Goal: Task Accomplishment & Management: Use online tool/utility

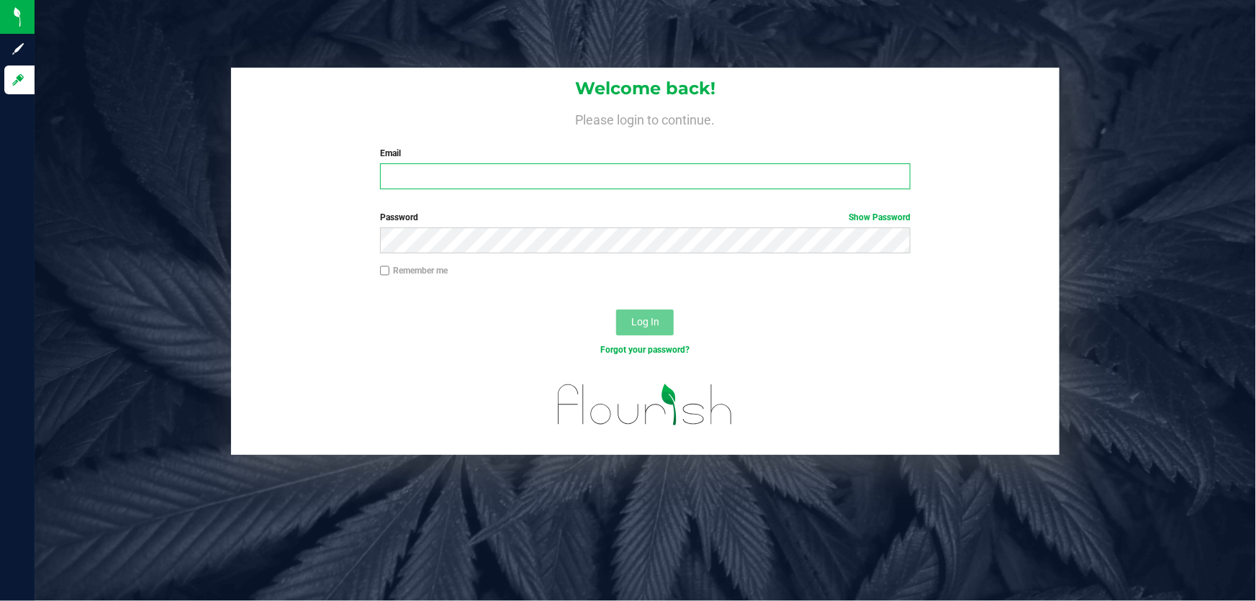
click at [731, 179] on input "Email" at bounding box center [645, 176] width 531 height 26
type input "[EMAIL_ADDRESS][DOMAIN_NAME]"
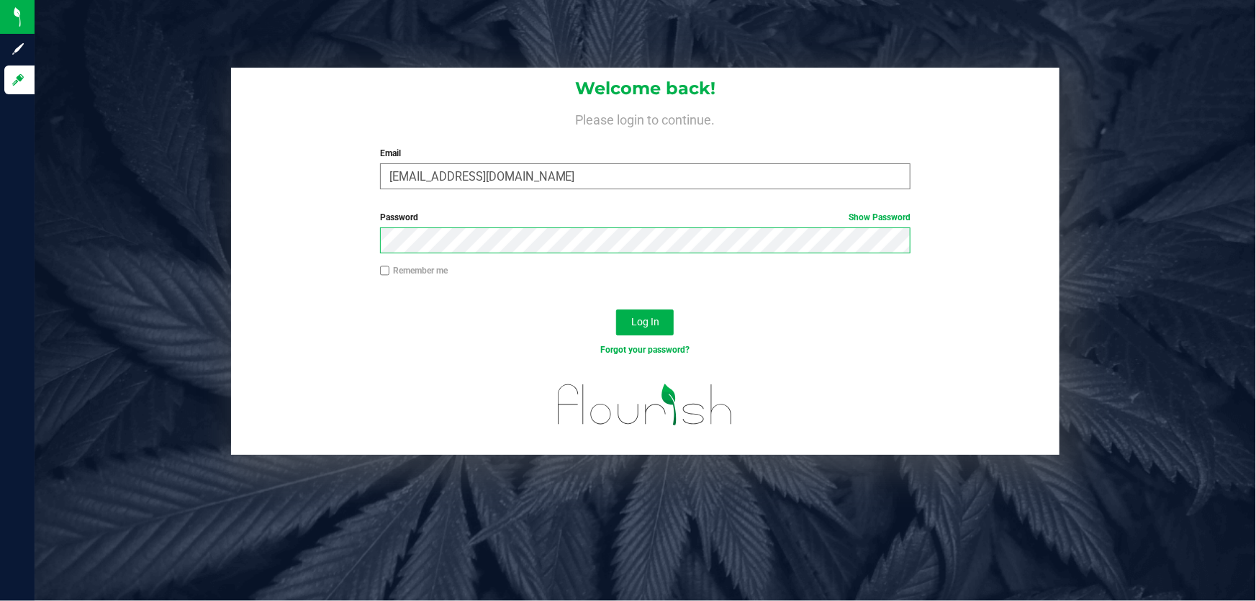
click at [616, 309] on button "Log In" at bounding box center [645, 322] width 58 height 26
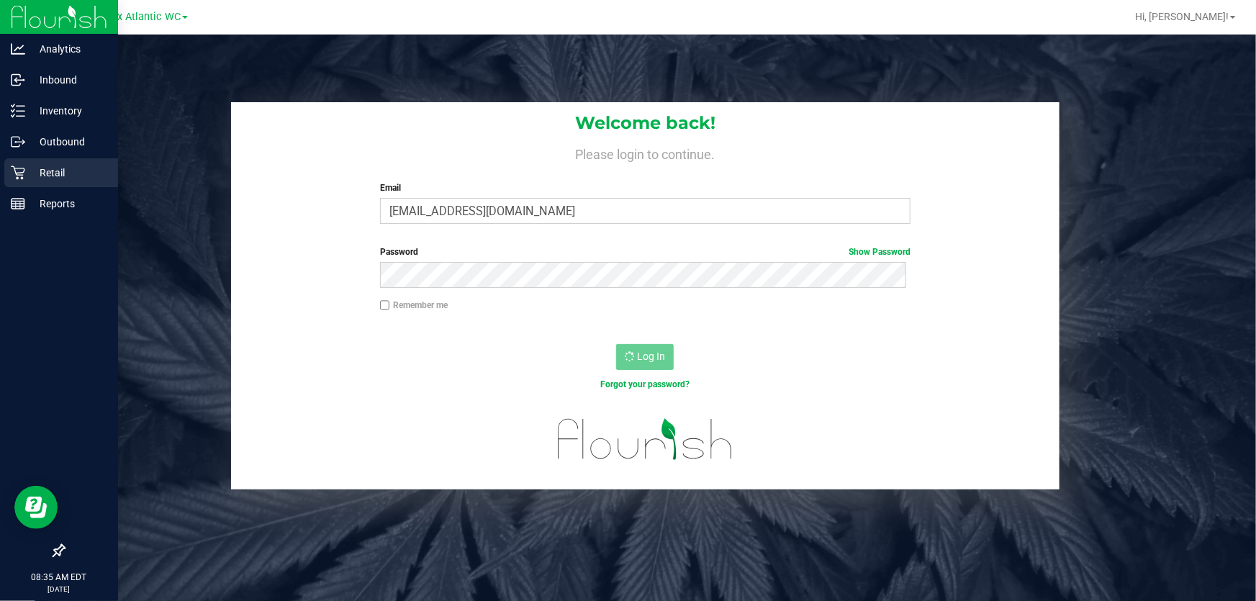
click at [57, 171] on p "Retail" at bounding box center [68, 172] width 86 height 17
click at [47, 168] on p "Retail" at bounding box center [68, 172] width 86 height 17
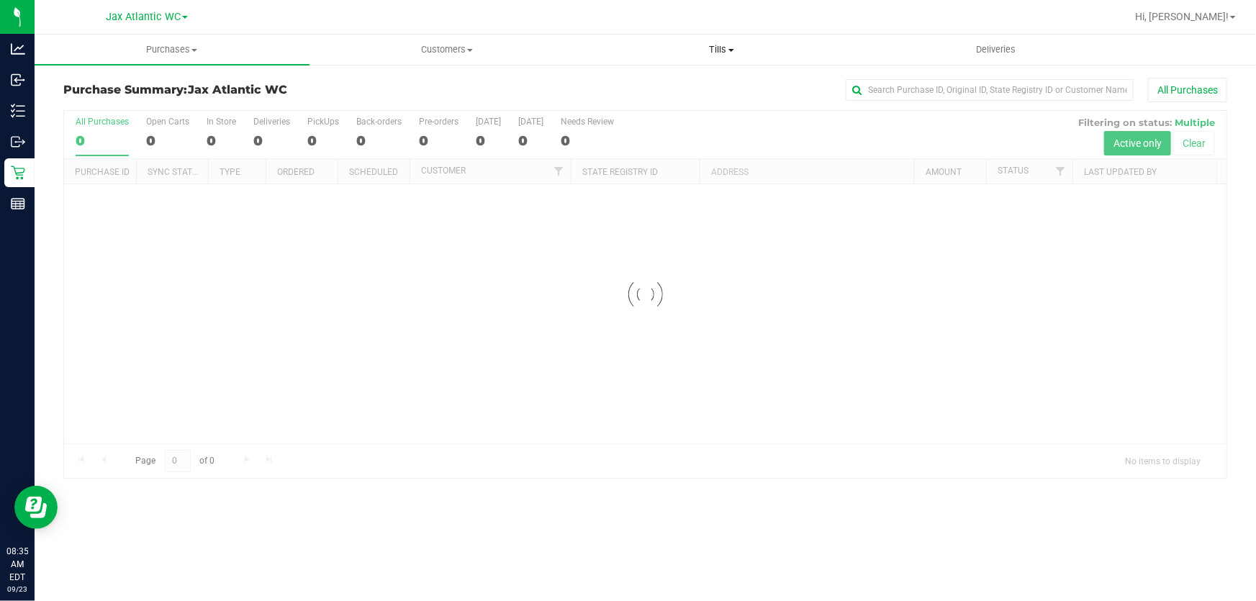
click at [743, 52] on span "Tills" at bounding box center [721, 49] width 273 height 13
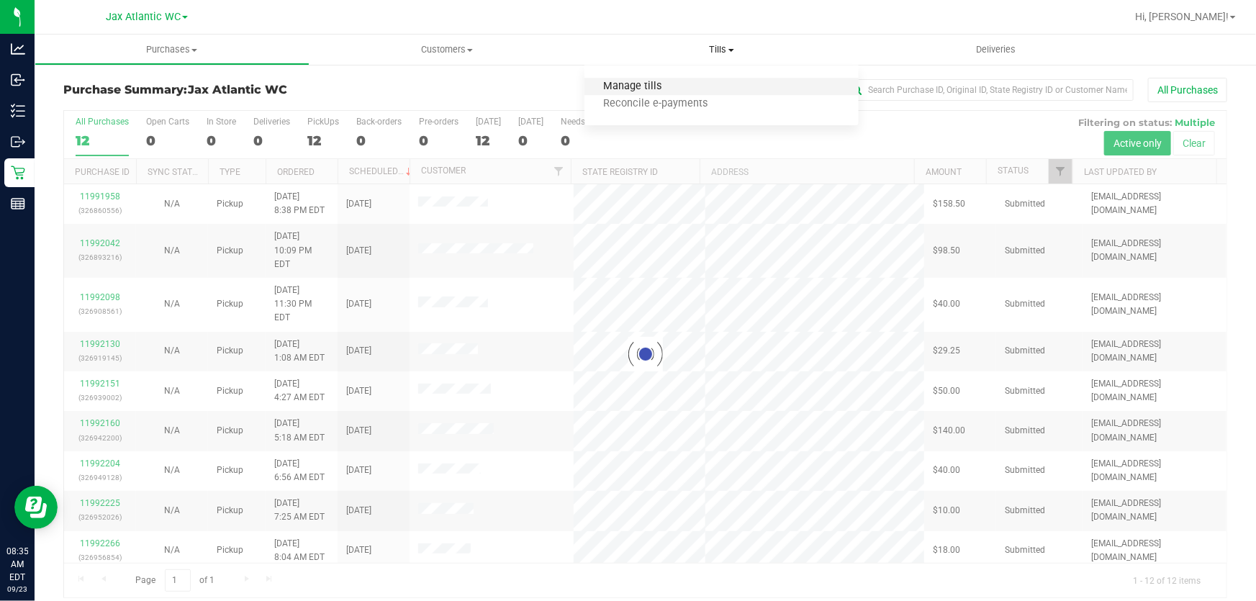
click at [675, 91] on span "Manage tills" at bounding box center [632, 87] width 97 height 12
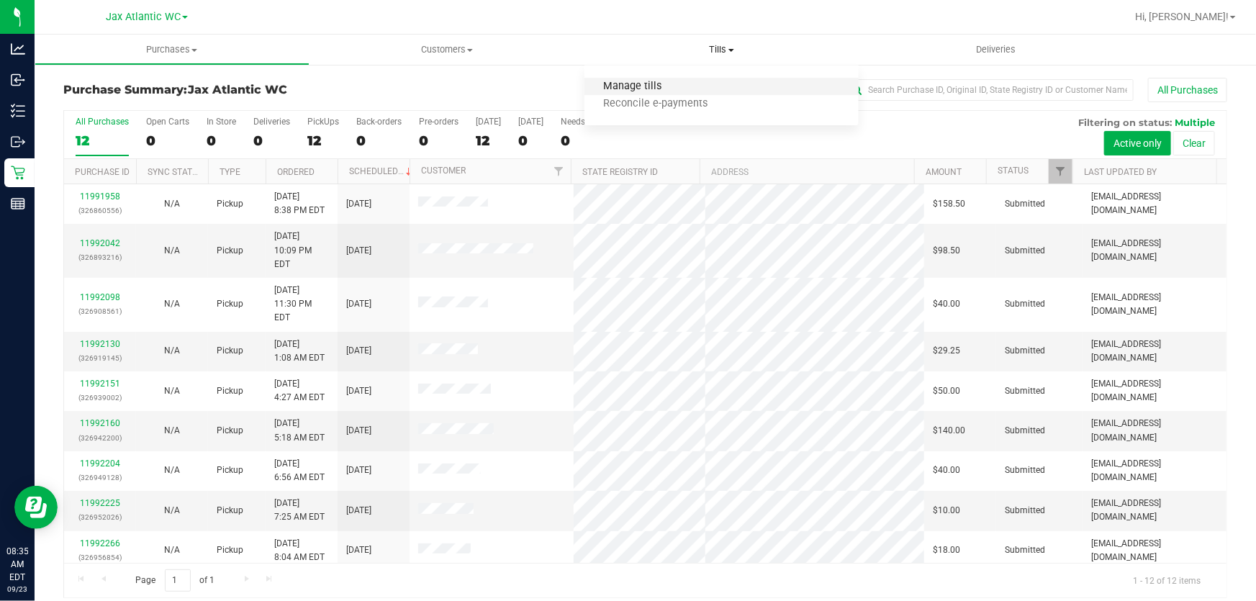
click at [644, 86] on span "Manage tills" at bounding box center [632, 87] width 97 height 12
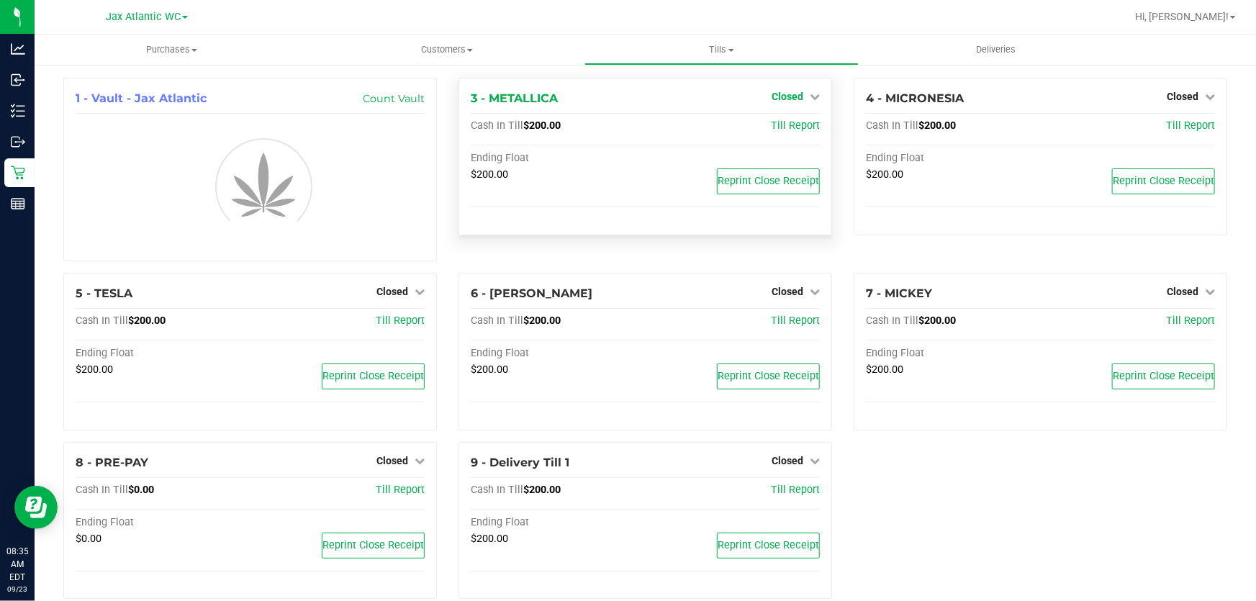
click at [786, 94] on span "Closed" at bounding box center [788, 97] width 32 height 12
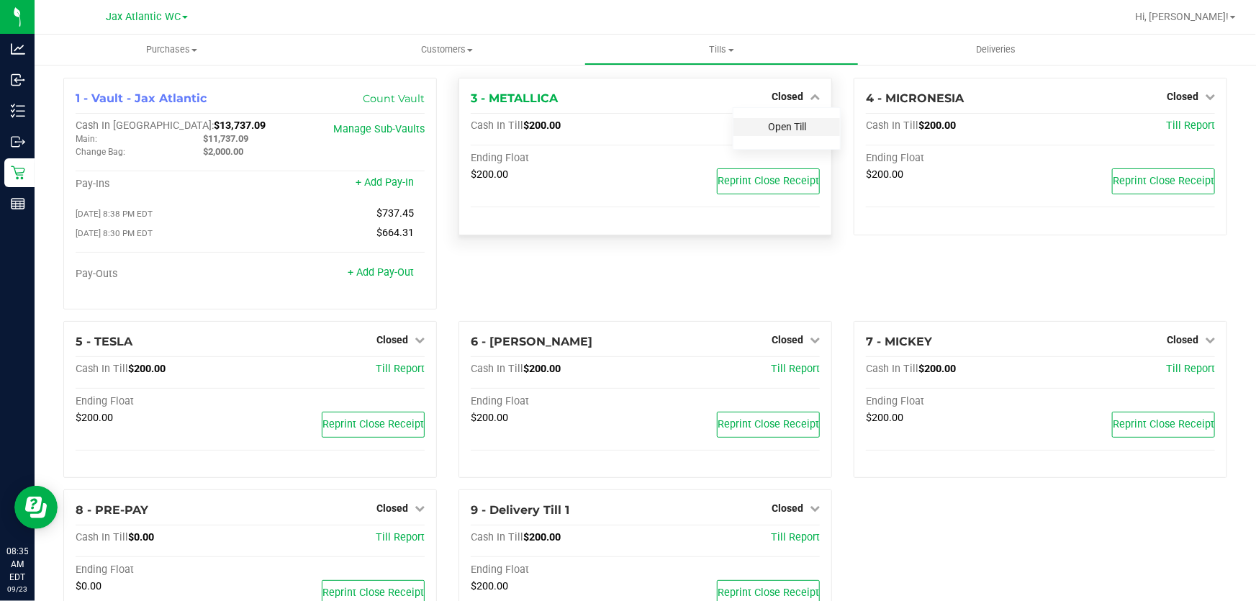
click at [795, 125] on link "Open Till" at bounding box center [787, 127] width 38 height 12
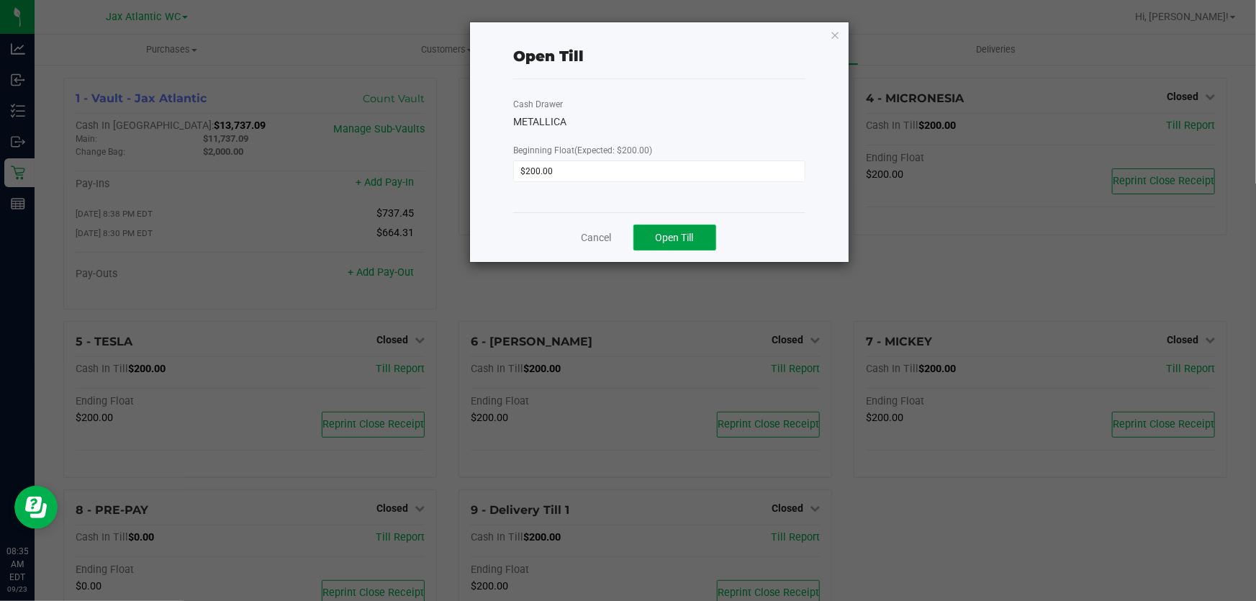
click at [712, 237] on button "Open Till" at bounding box center [674, 238] width 83 height 26
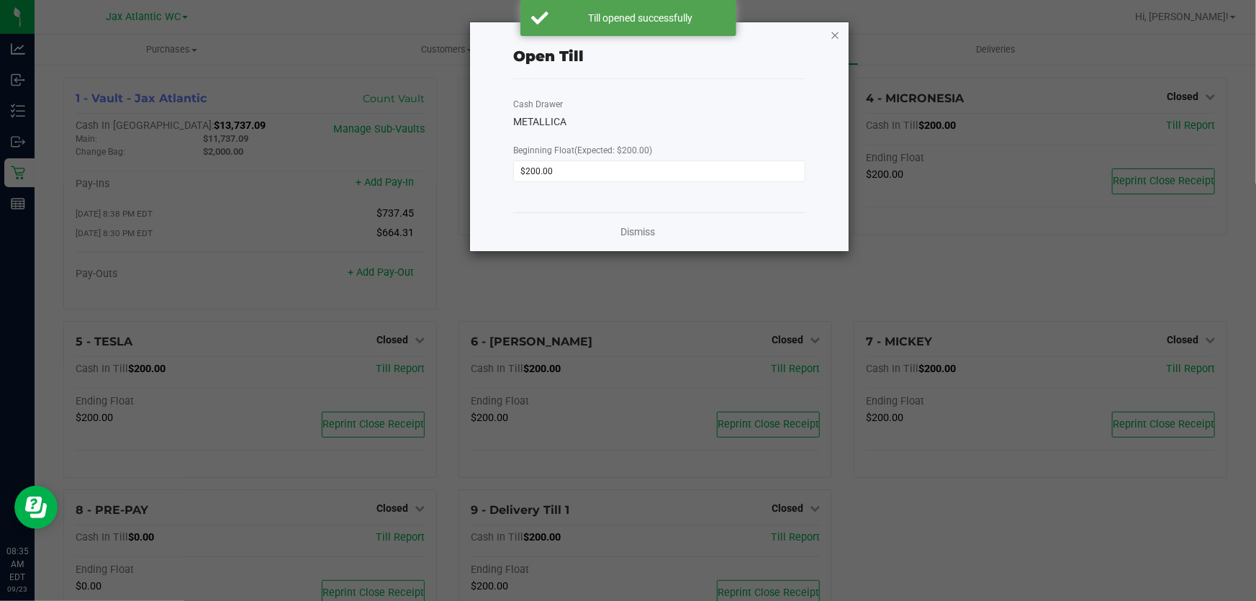
click at [832, 32] on icon "button" at bounding box center [835, 34] width 10 height 17
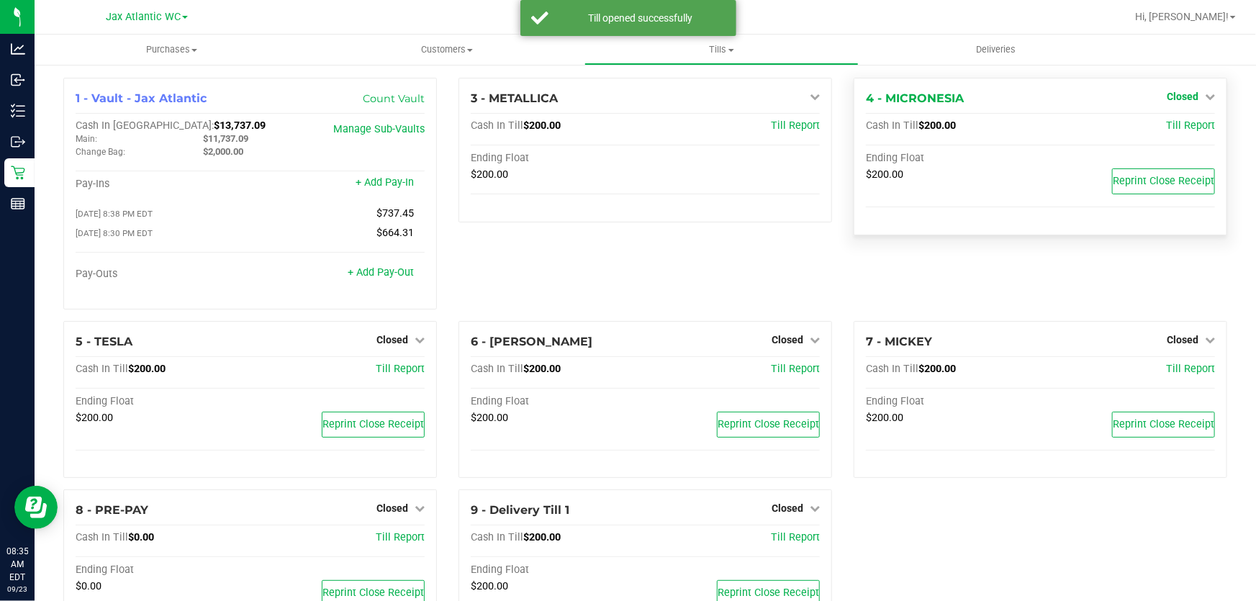
click at [1182, 94] on span "Closed" at bounding box center [1183, 97] width 32 height 12
click at [1163, 127] on link "Open Till" at bounding box center [1182, 127] width 38 height 12
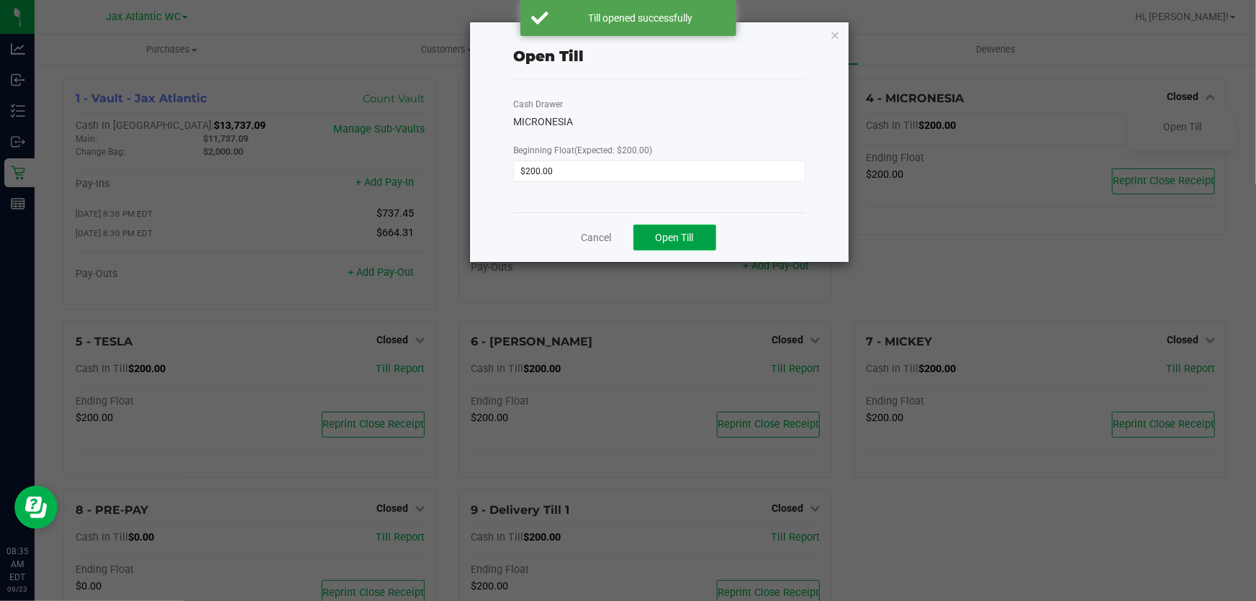
click at [670, 230] on button "Open Till" at bounding box center [674, 238] width 83 height 26
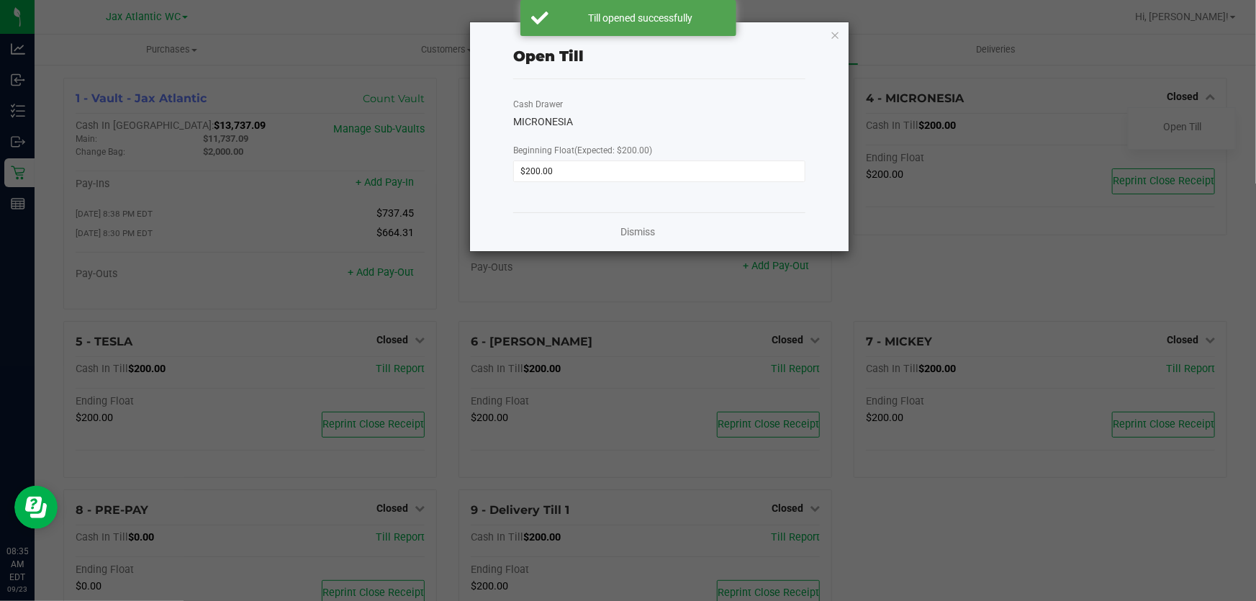
click at [838, 32] on icon "button" at bounding box center [835, 34] width 10 height 17
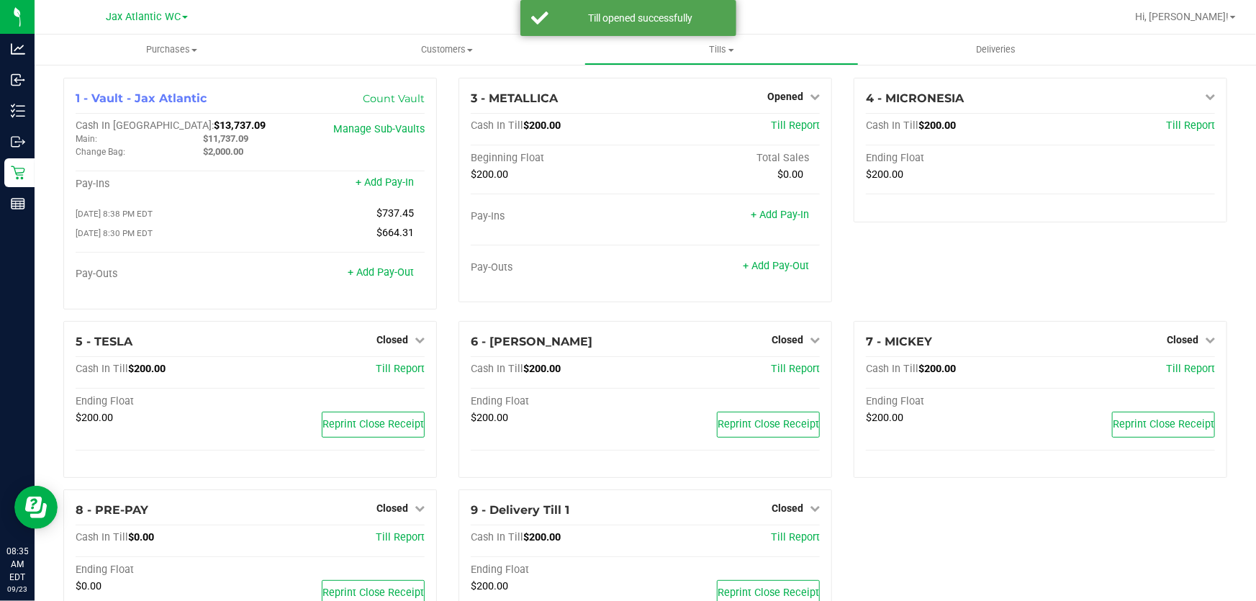
click at [435, 317] on div "1 - Vault - Jax Atlantic Count Vault Cash In Vault: $13,737.09 Main: $11,737.09…" at bounding box center [250, 199] width 395 height 243
click at [419, 342] on icon at bounding box center [420, 340] width 10 height 10
click at [416, 368] on div "Open Till" at bounding box center [391, 370] width 107 height 18
click at [391, 368] on link "Open Till" at bounding box center [392, 369] width 38 height 12
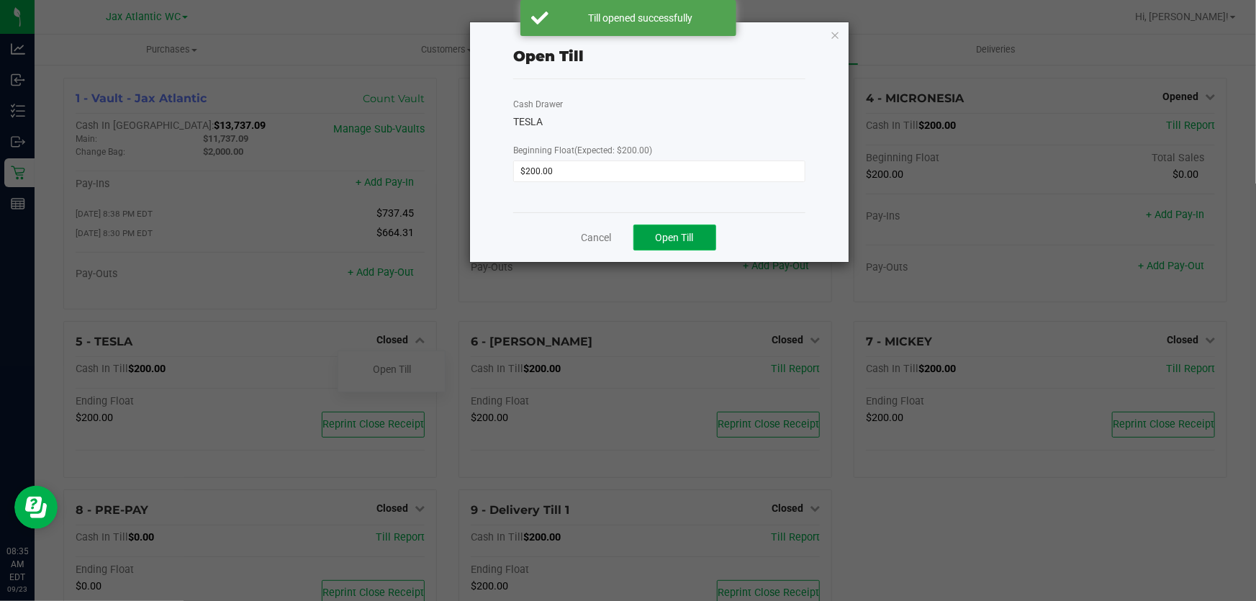
click at [668, 236] on span "Open Till" at bounding box center [675, 238] width 38 height 12
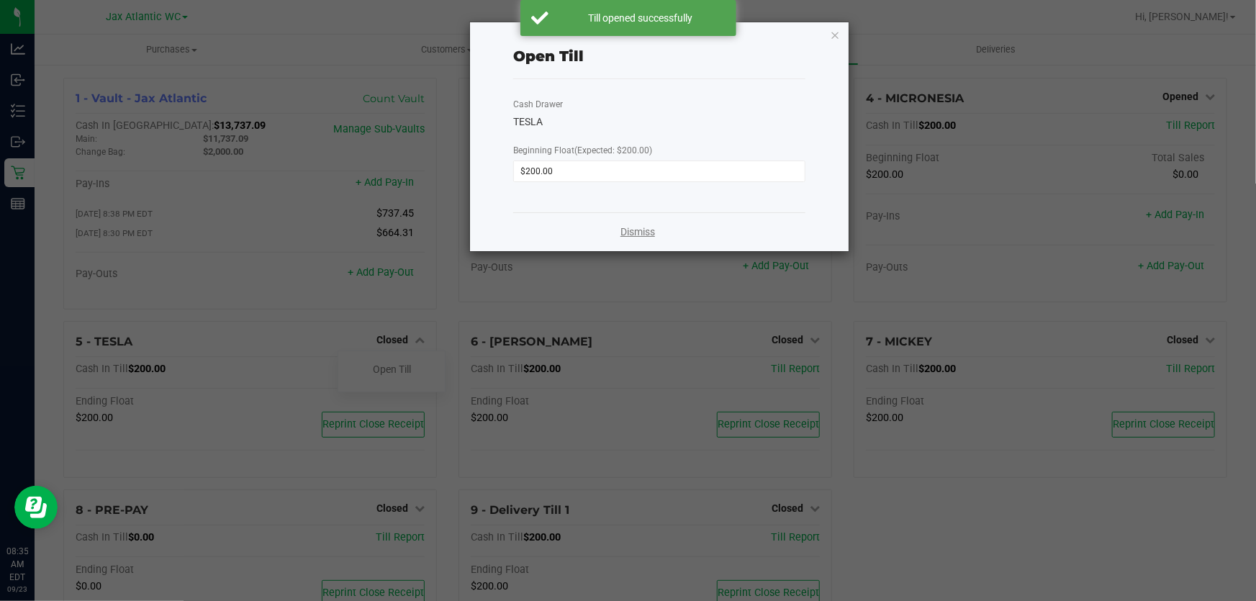
click at [631, 234] on link "Dismiss" at bounding box center [637, 232] width 35 height 15
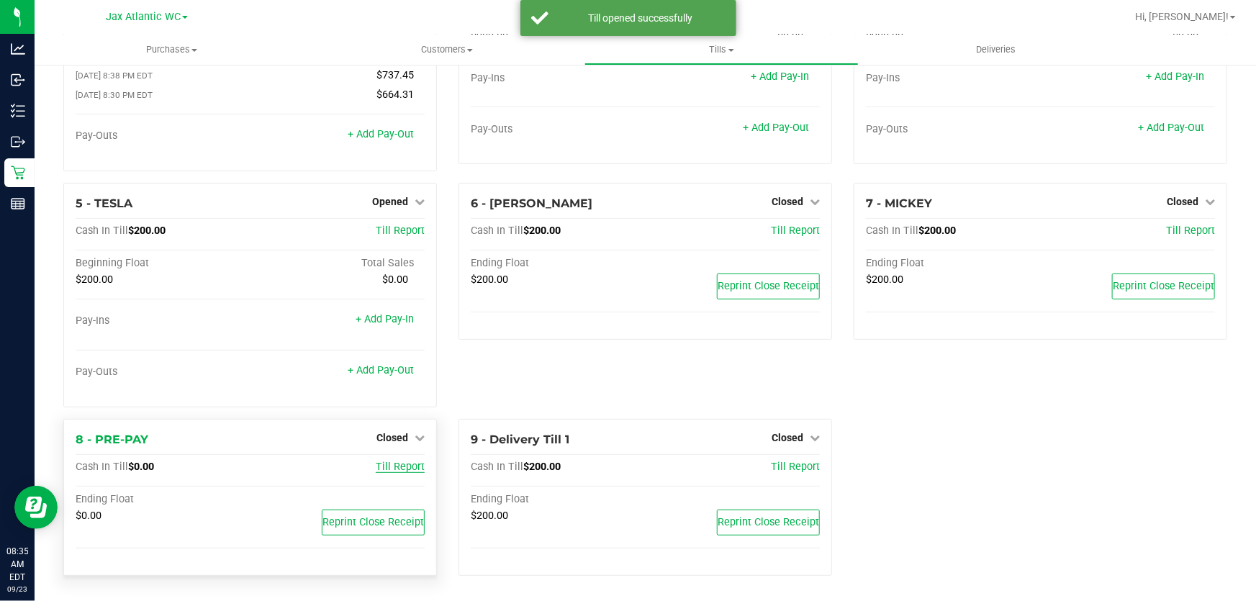
scroll to position [140, 0]
click at [398, 436] on span "Closed" at bounding box center [392, 437] width 32 height 12
click at [399, 467] on link "Open Till" at bounding box center [392, 467] width 38 height 12
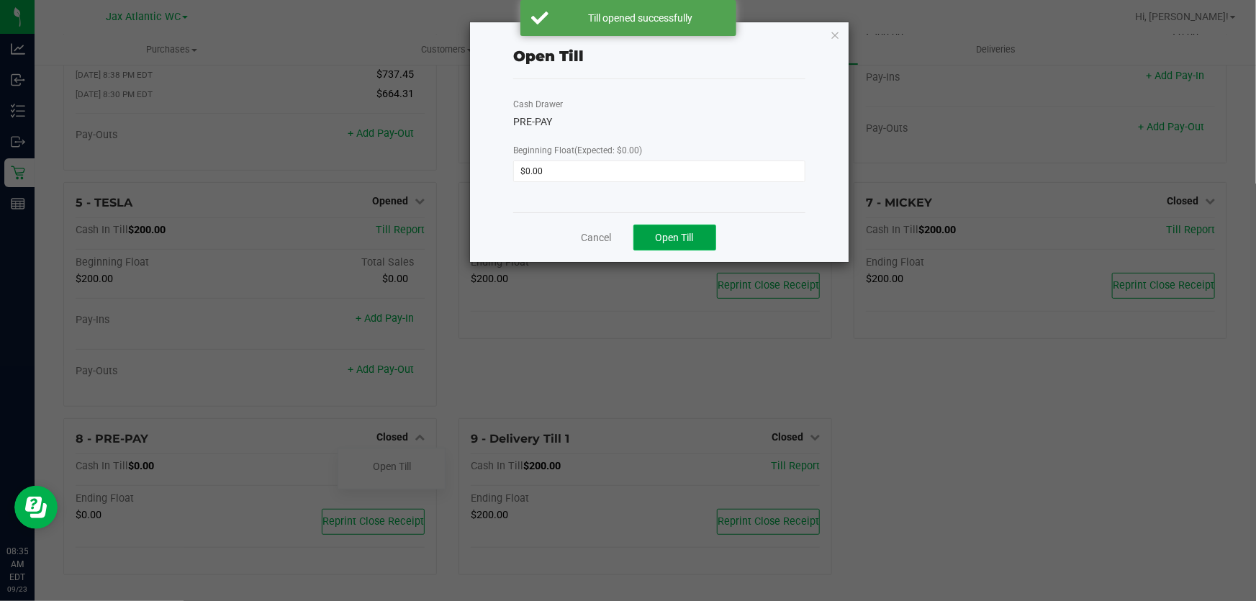
click at [656, 238] on span "Open Till" at bounding box center [675, 238] width 38 height 12
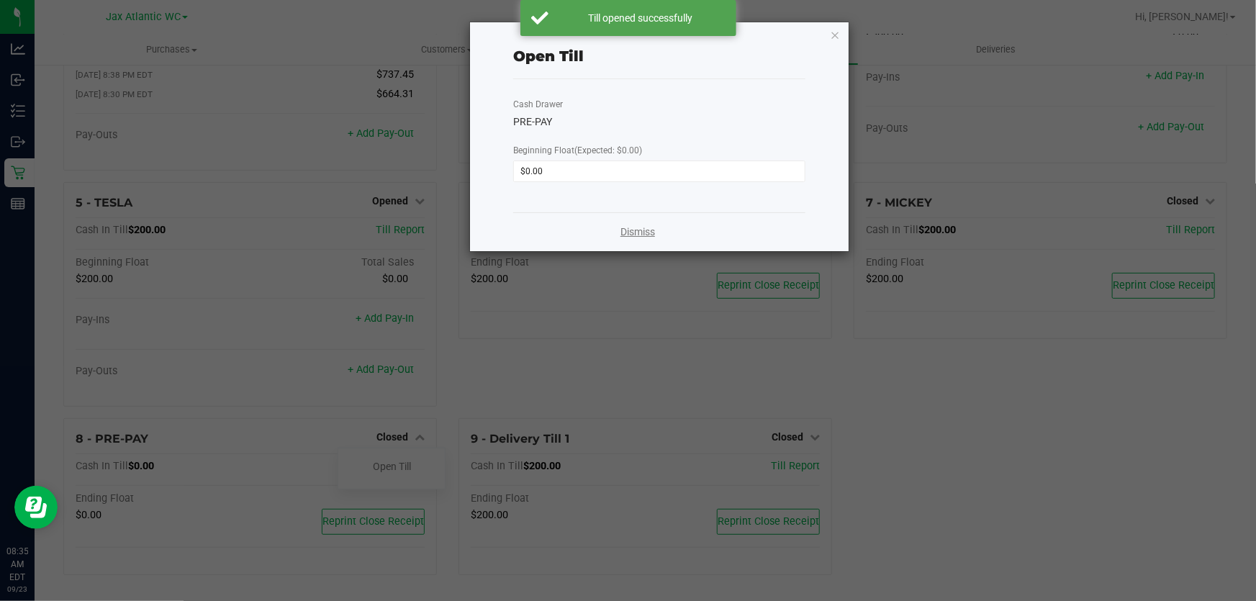
click at [625, 227] on link "Dismiss" at bounding box center [637, 232] width 35 height 15
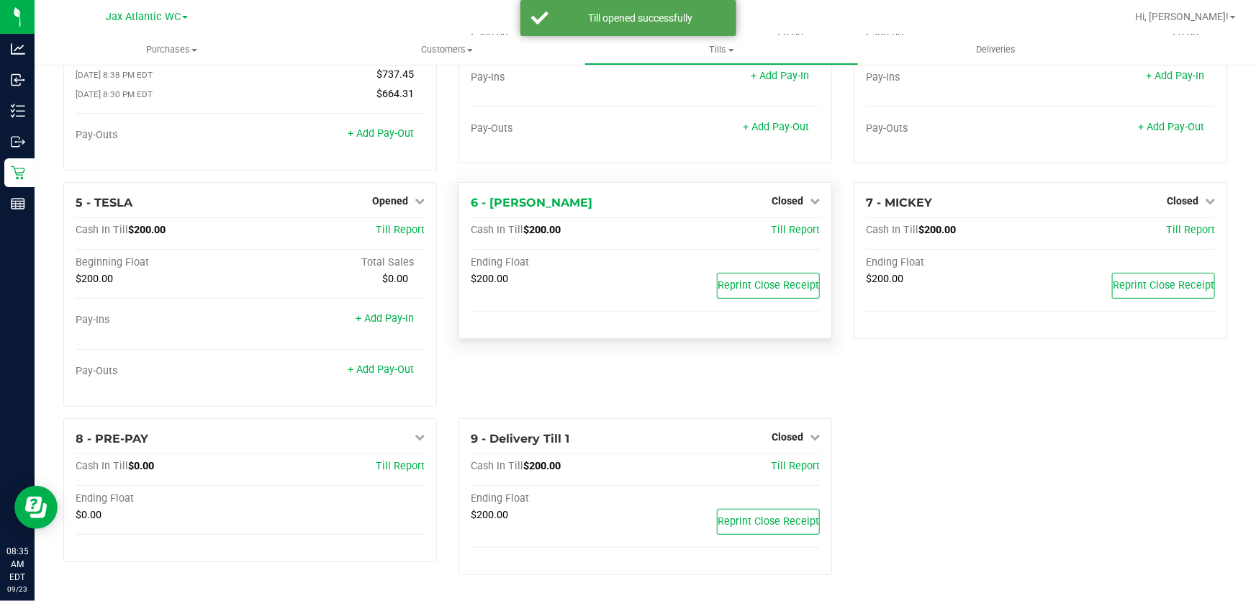
scroll to position [0, 0]
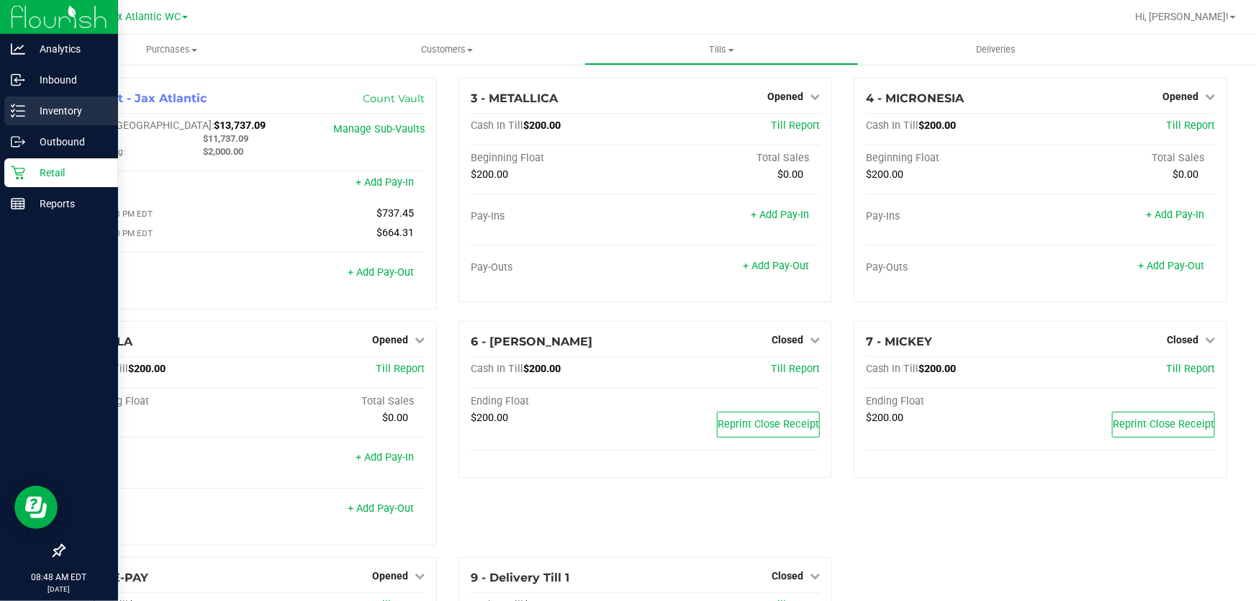
click at [46, 108] on p "Inventory" at bounding box center [68, 110] width 86 height 17
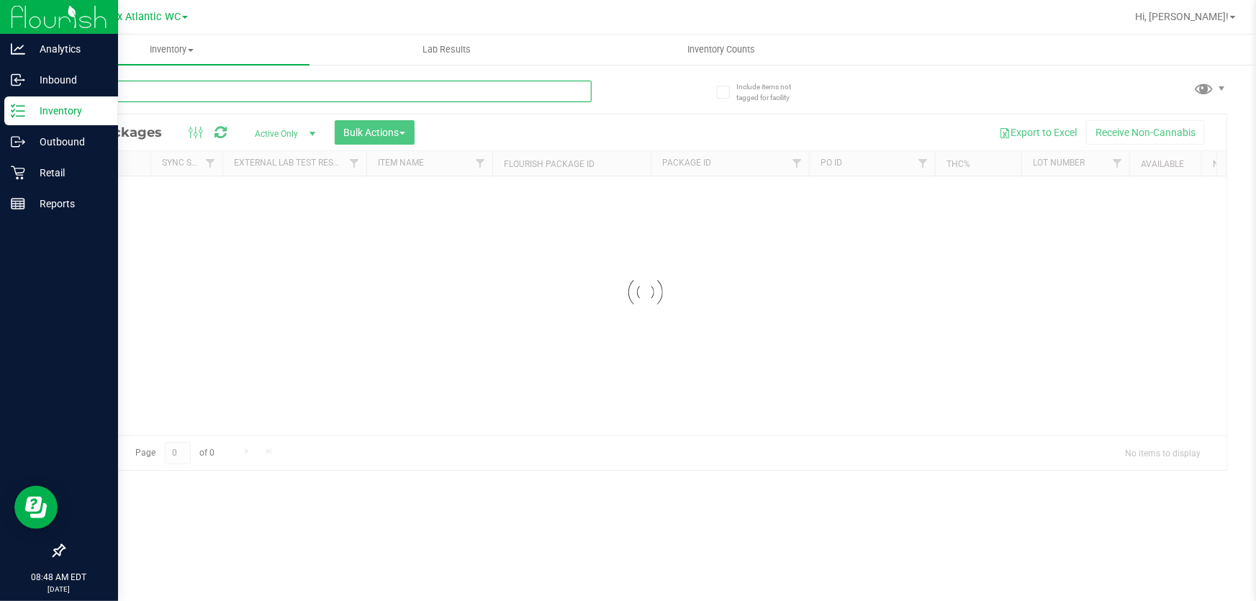
click at [167, 90] on input "text" at bounding box center [327, 92] width 528 height 22
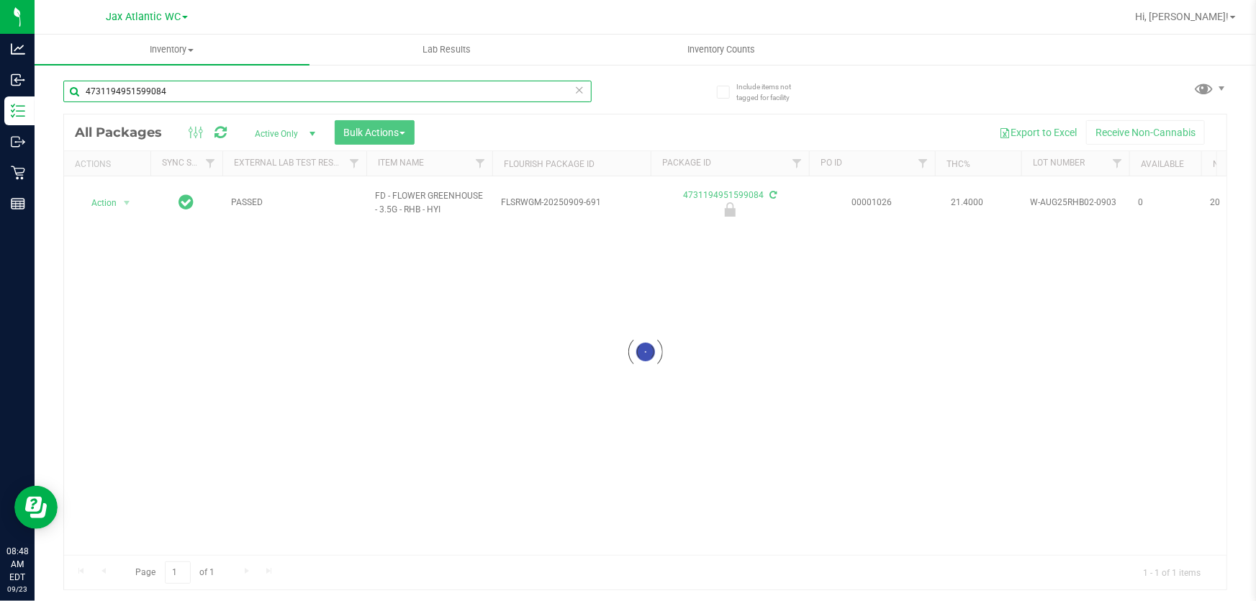
type input "4731194951599084"
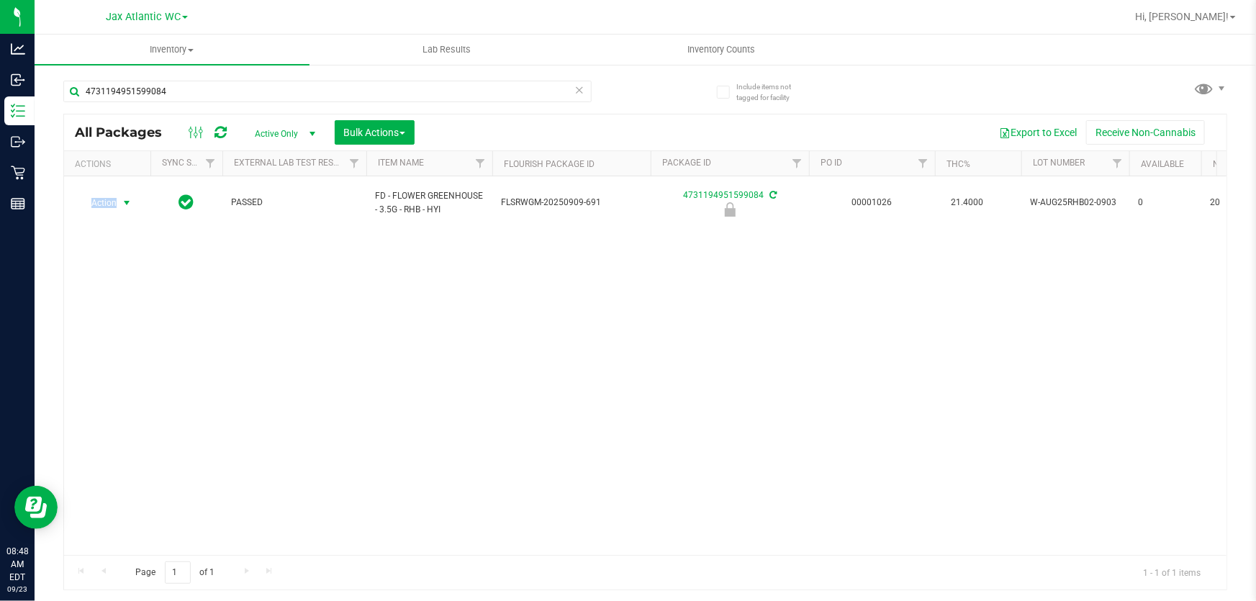
click at [100, 199] on span "Action" at bounding box center [97, 203] width 39 height 20
click at [101, 374] on li "Unlock package" at bounding box center [124, 385] width 91 height 22
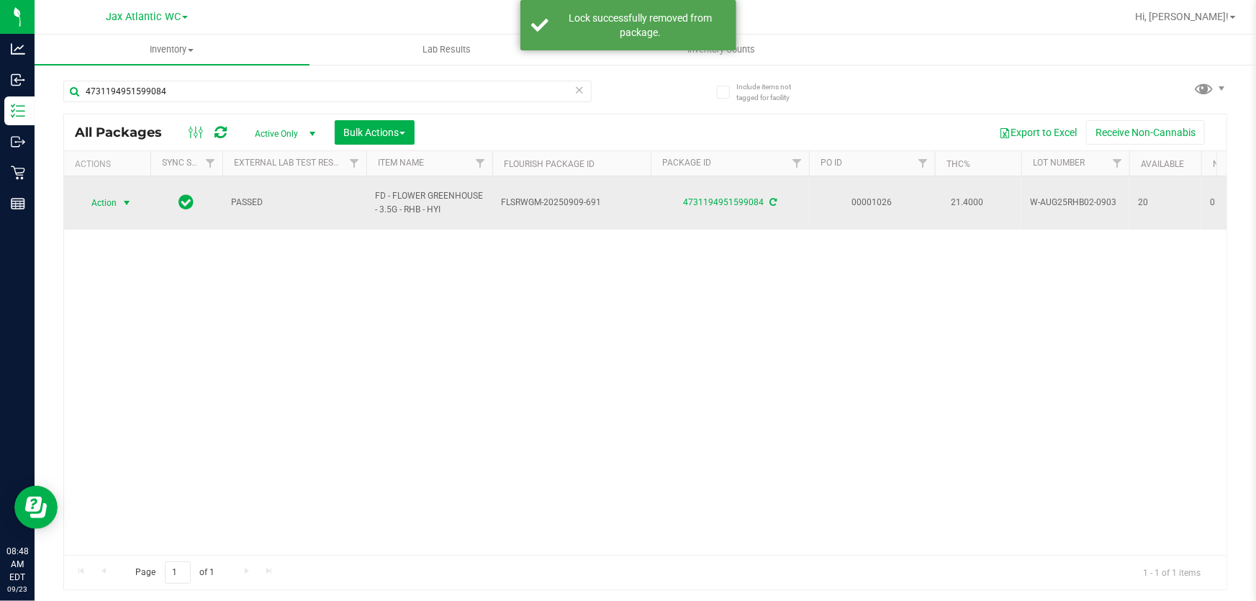
click at [105, 198] on span "Action" at bounding box center [97, 203] width 39 height 20
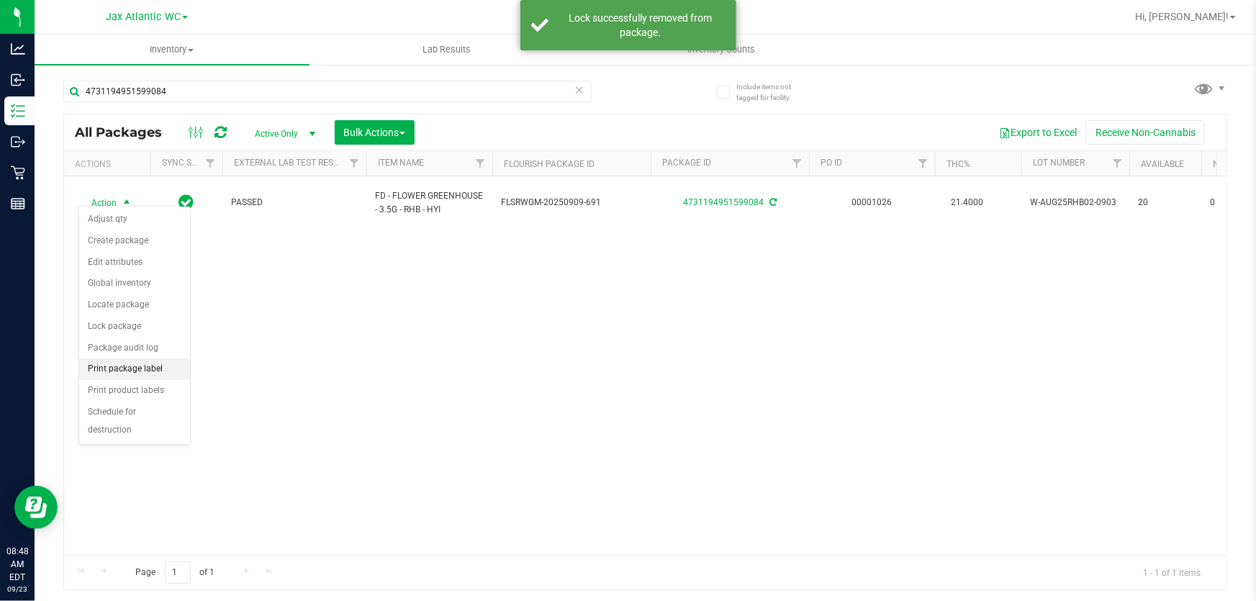
click at [122, 362] on li "Print package label" at bounding box center [134, 369] width 111 height 22
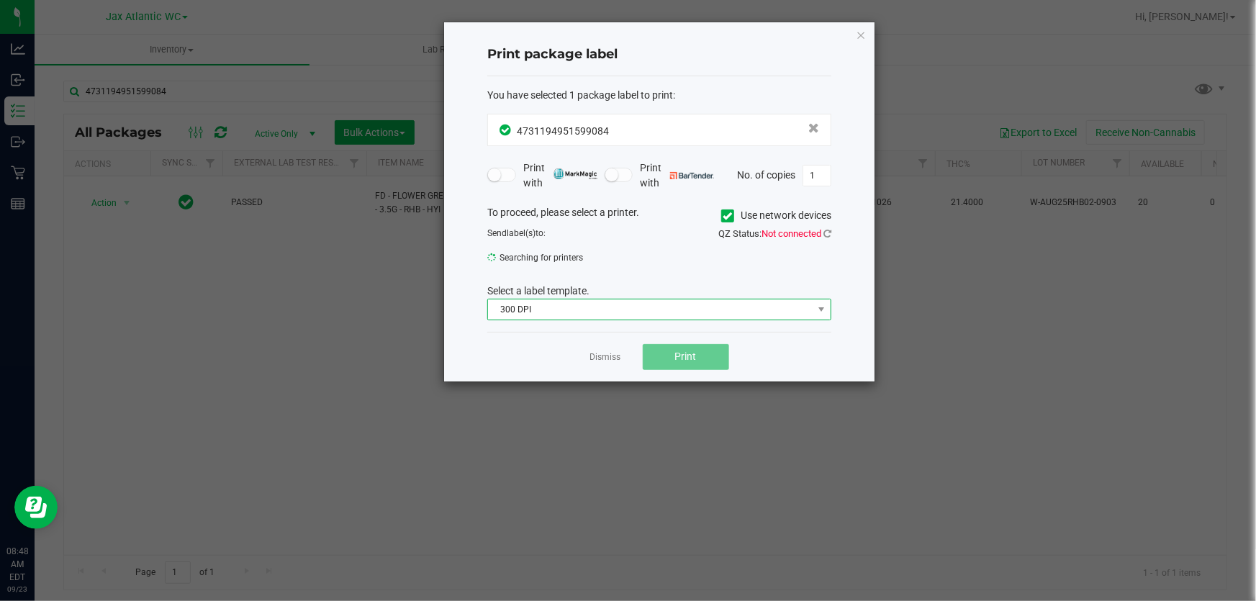
click at [633, 315] on span "300 DPI" at bounding box center [650, 309] width 325 height 20
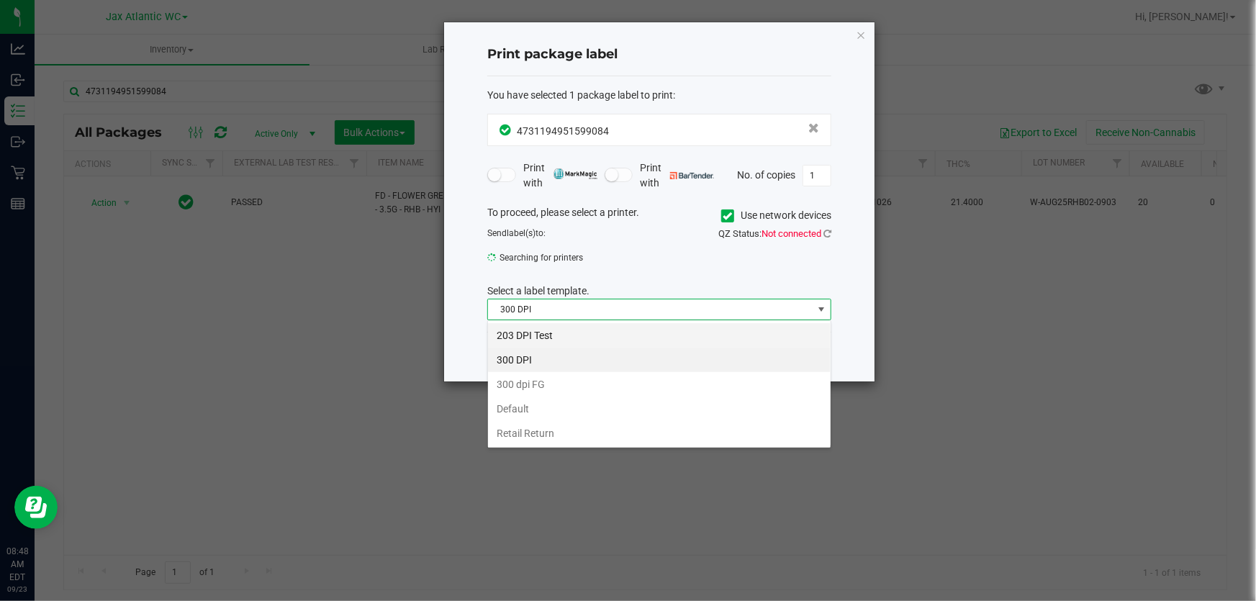
scroll to position [22, 344]
click at [536, 326] on li "203 DPI Test" at bounding box center [659, 335] width 343 height 24
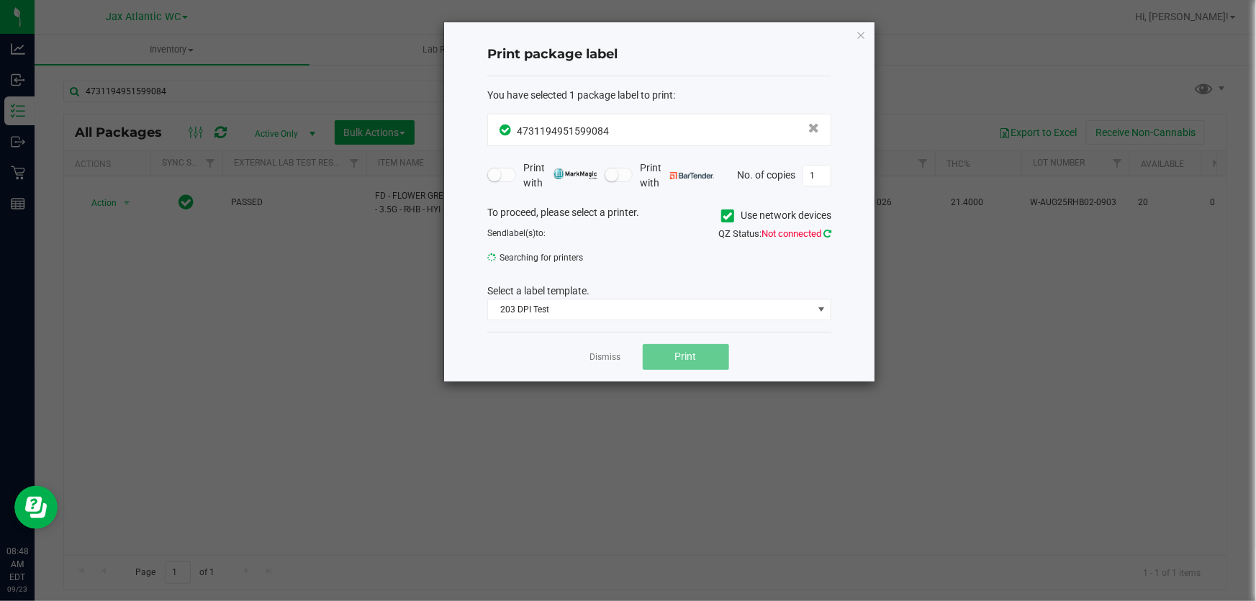
click at [828, 231] on icon at bounding box center [827, 233] width 8 height 9
click at [827, 234] on icon at bounding box center [827, 233] width 8 height 9
click at [690, 353] on span "Print" at bounding box center [686, 357] width 22 height 12
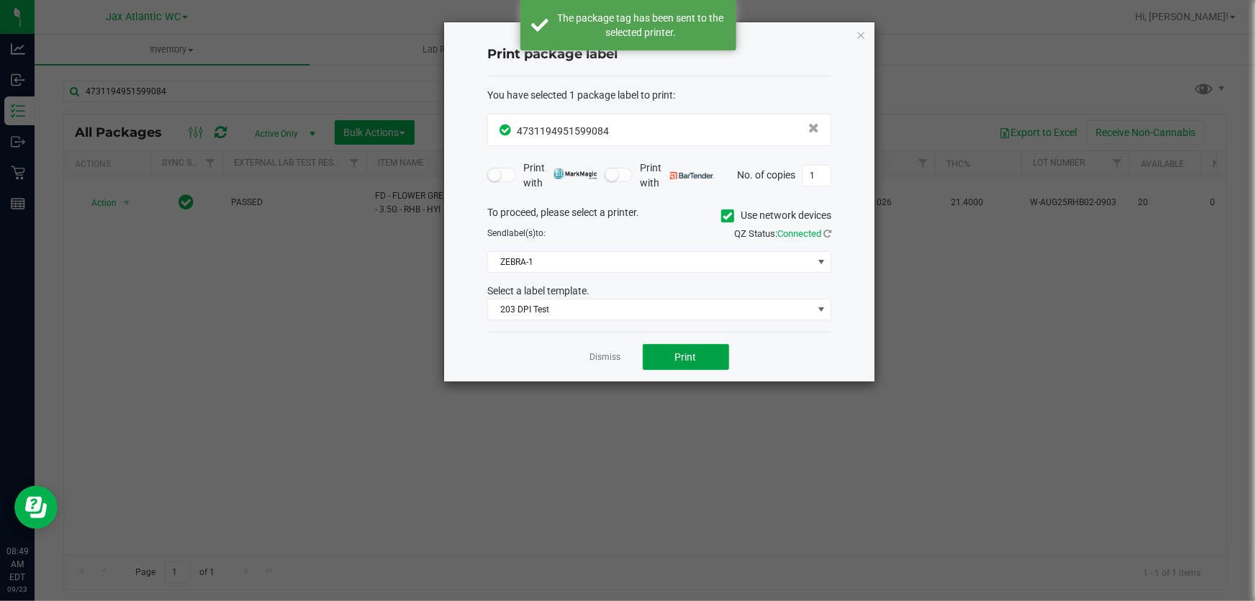
click at [691, 353] on span "Print" at bounding box center [686, 357] width 22 height 12
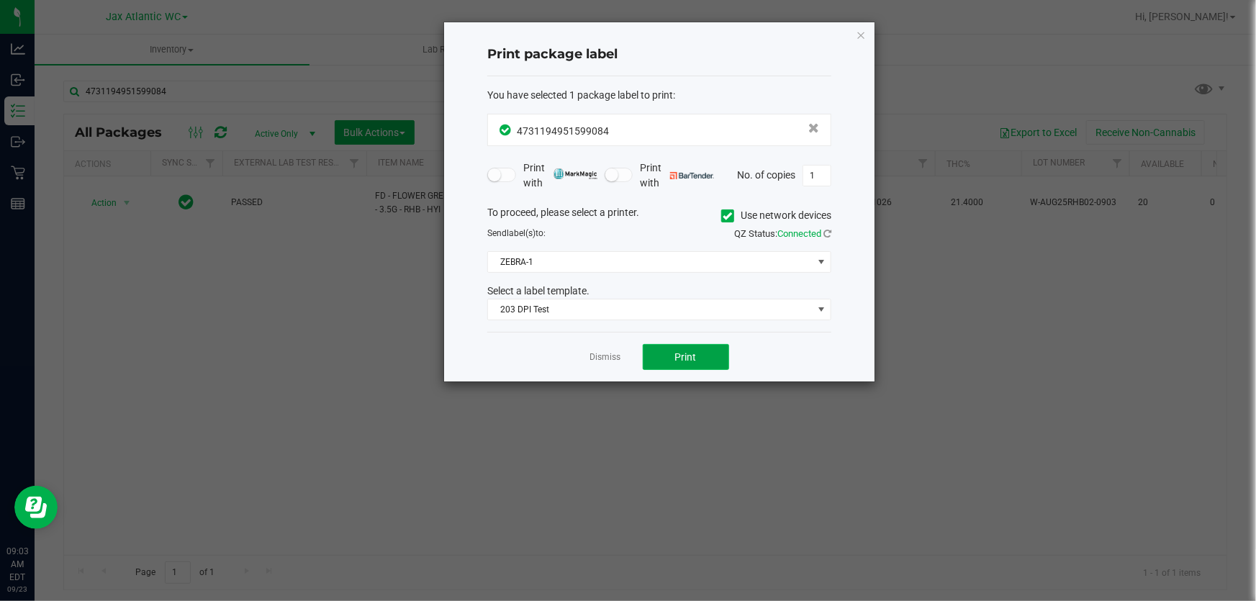
drag, startPoint x: 654, startPoint y: 350, endPoint x: 641, endPoint y: 352, distance: 13.1
click at [643, 352] on button "Print" at bounding box center [686, 357] width 86 height 26
click at [605, 348] on div at bounding box center [659, 201] width 430 height 359
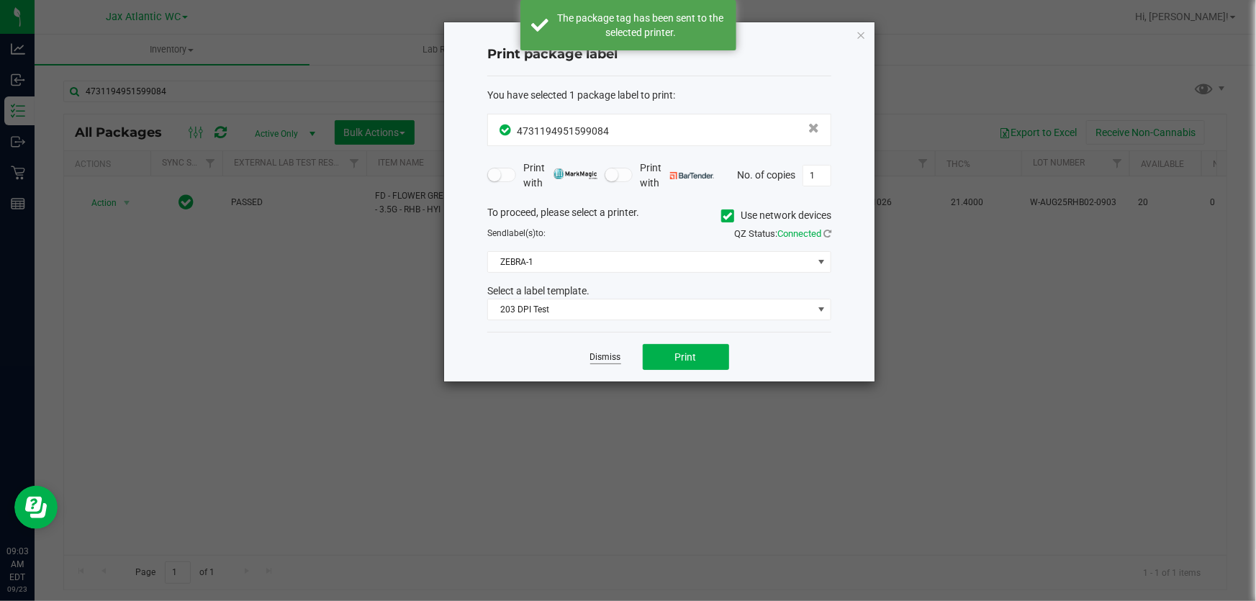
click at [603, 359] on link "Dismiss" at bounding box center [605, 357] width 31 height 12
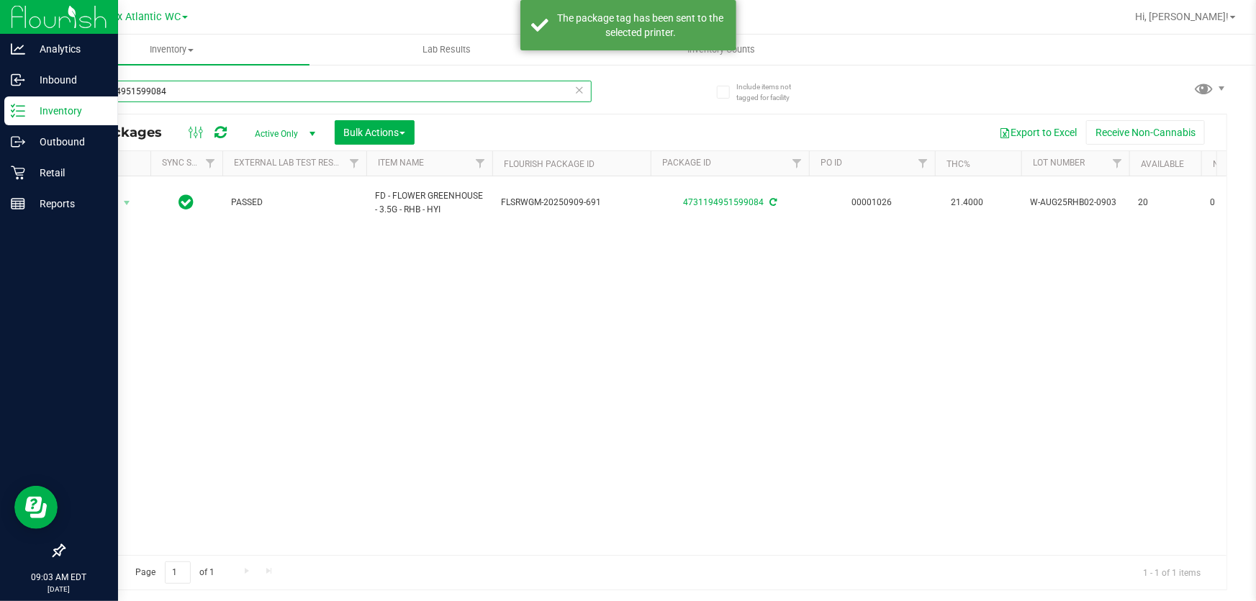
drag, startPoint x: 186, startPoint y: 106, endPoint x: 0, endPoint y: 126, distance: 186.8
click at [0, 126] on div "Analytics Inbound Inventory Outbound Retail Reports 09:03 AM EDT [DATE] 09/23 J…" at bounding box center [628, 300] width 1256 height 601
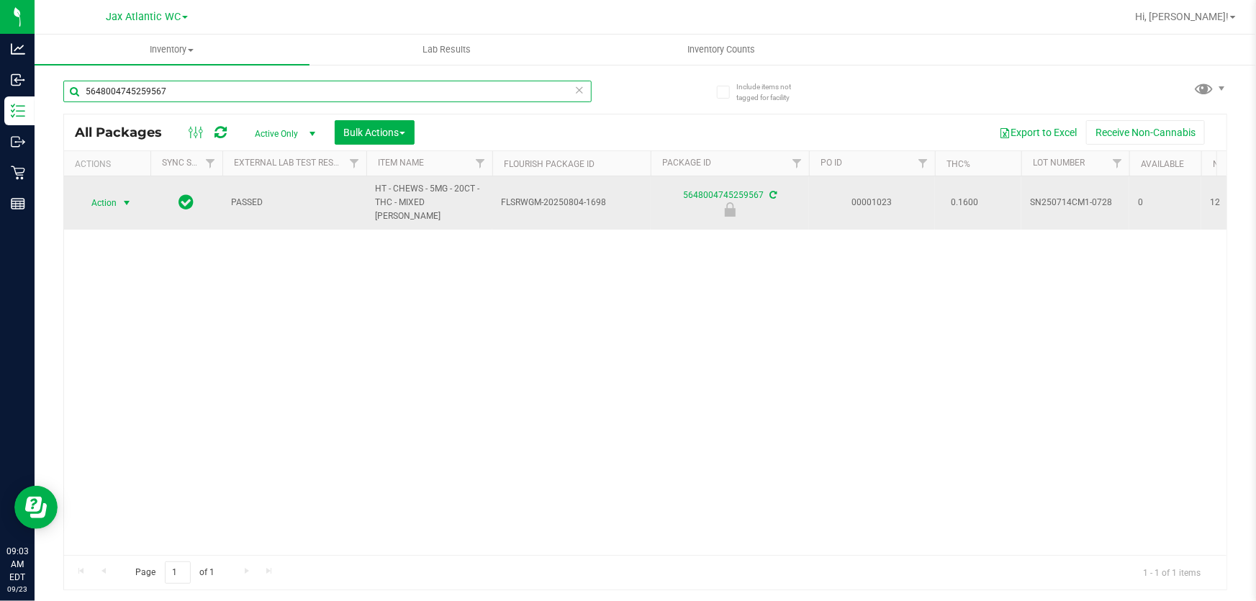
type input "5648004745259567"
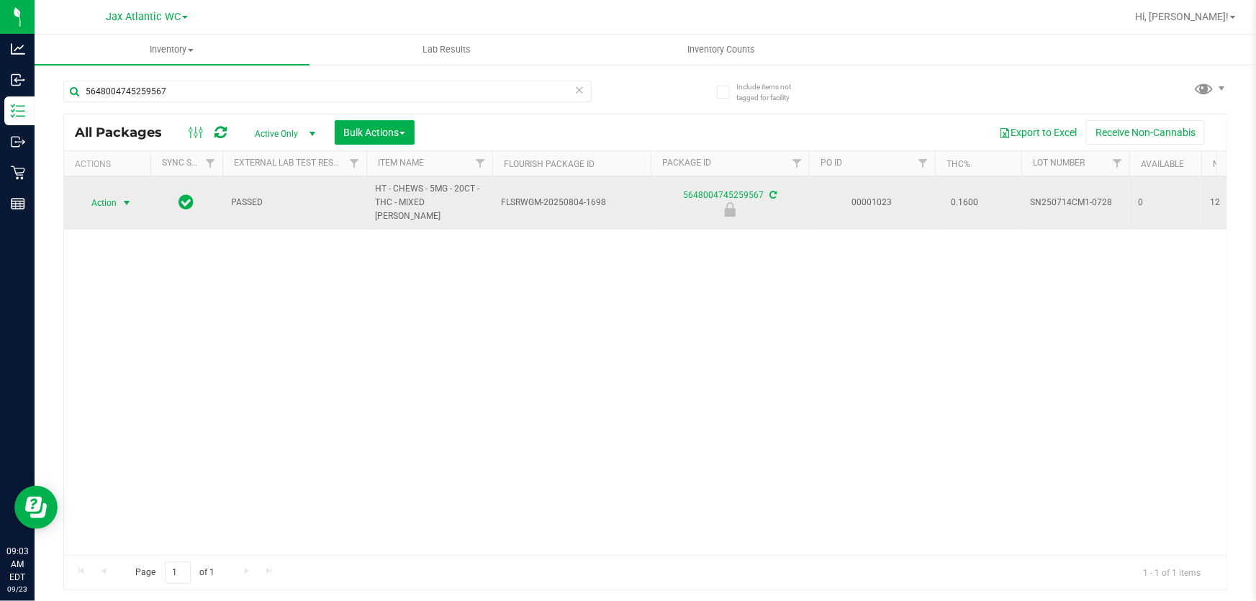
click at [115, 200] on span "Action" at bounding box center [97, 203] width 39 height 20
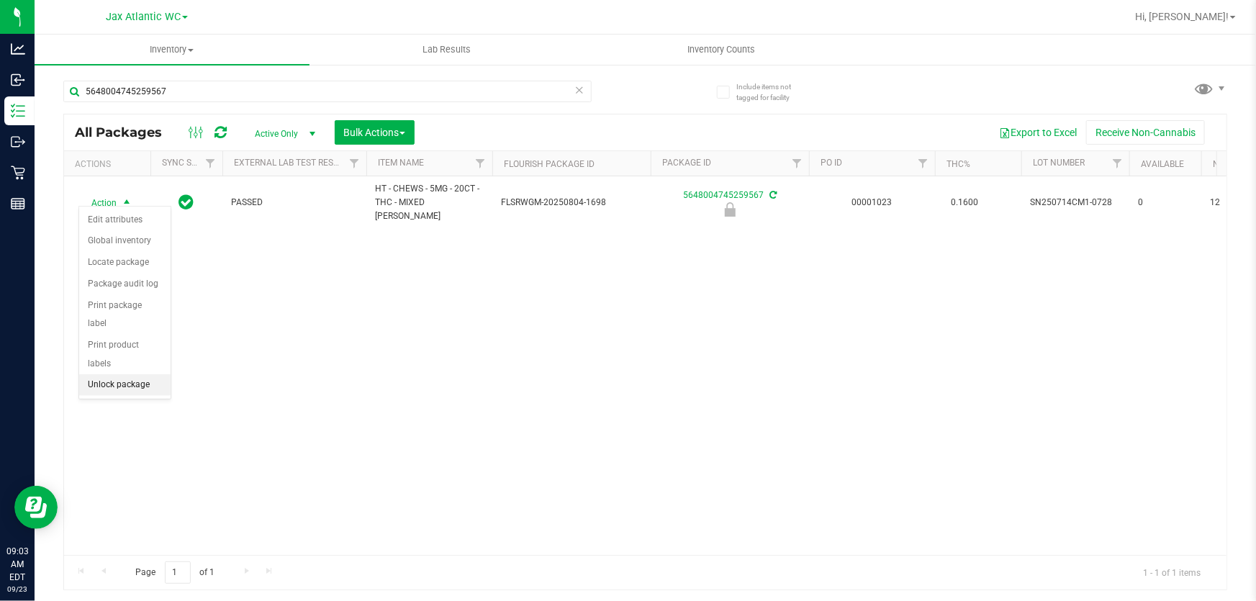
click at [115, 374] on li "Unlock package" at bounding box center [124, 385] width 91 height 22
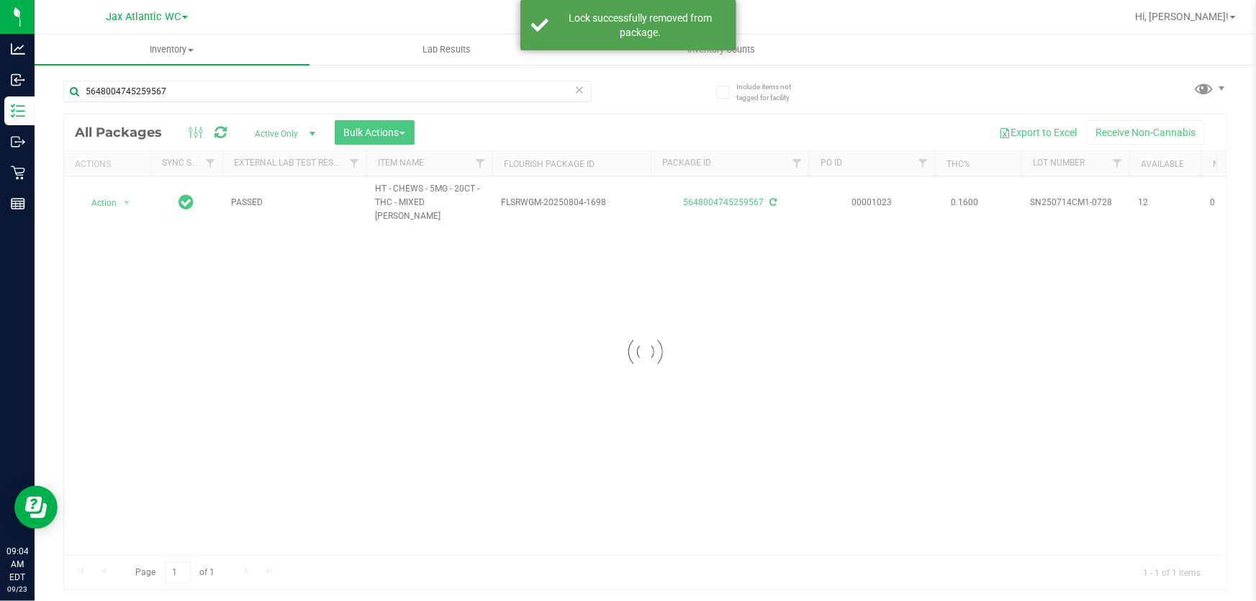
click at [89, 196] on div at bounding box center [645, 351] width 1162 height 475
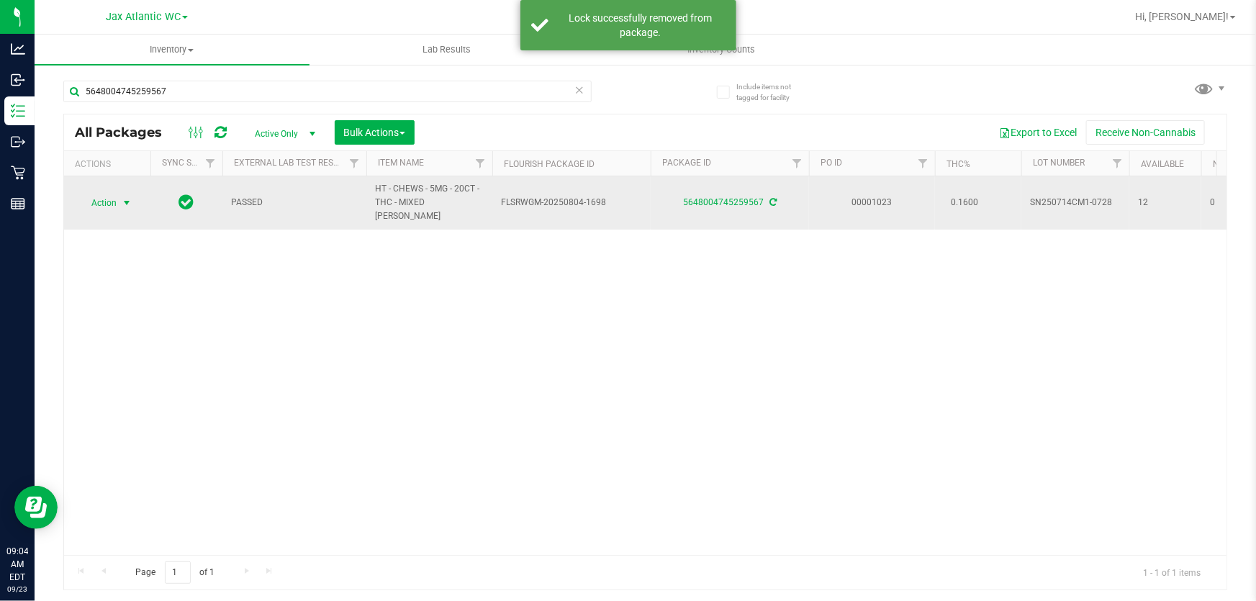
click at [94, 202] on span "Action" at bounding box center [97, 203] width 39 height 20
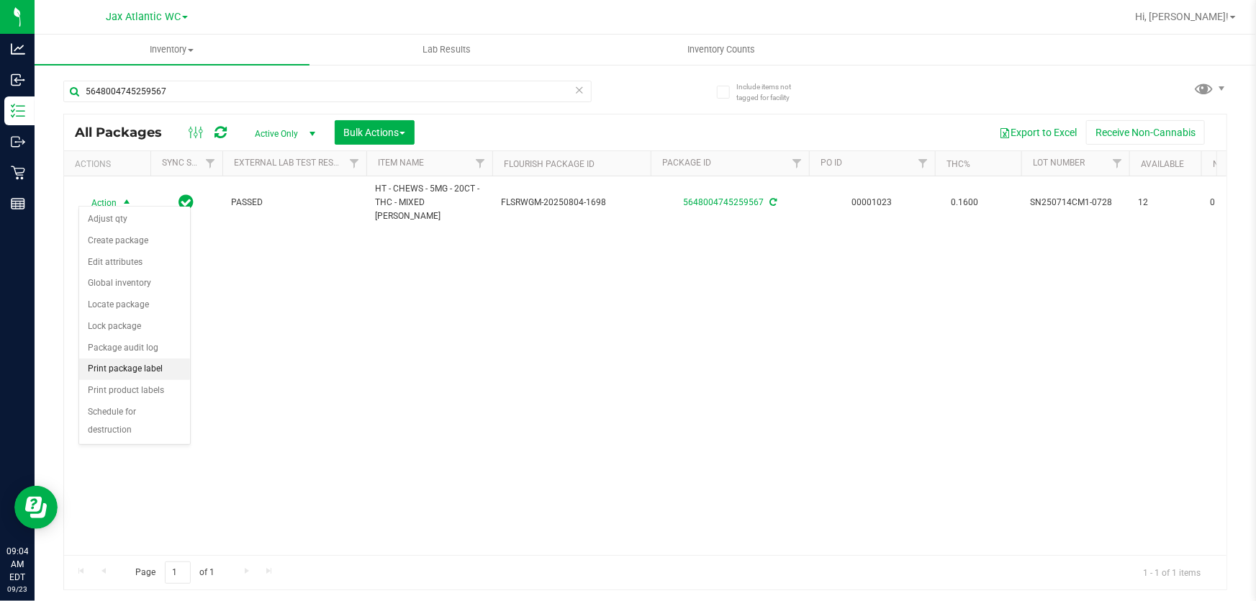
click at [158, 367] on li "Print package label" at bounding box center [134, 369] width 111 height 22
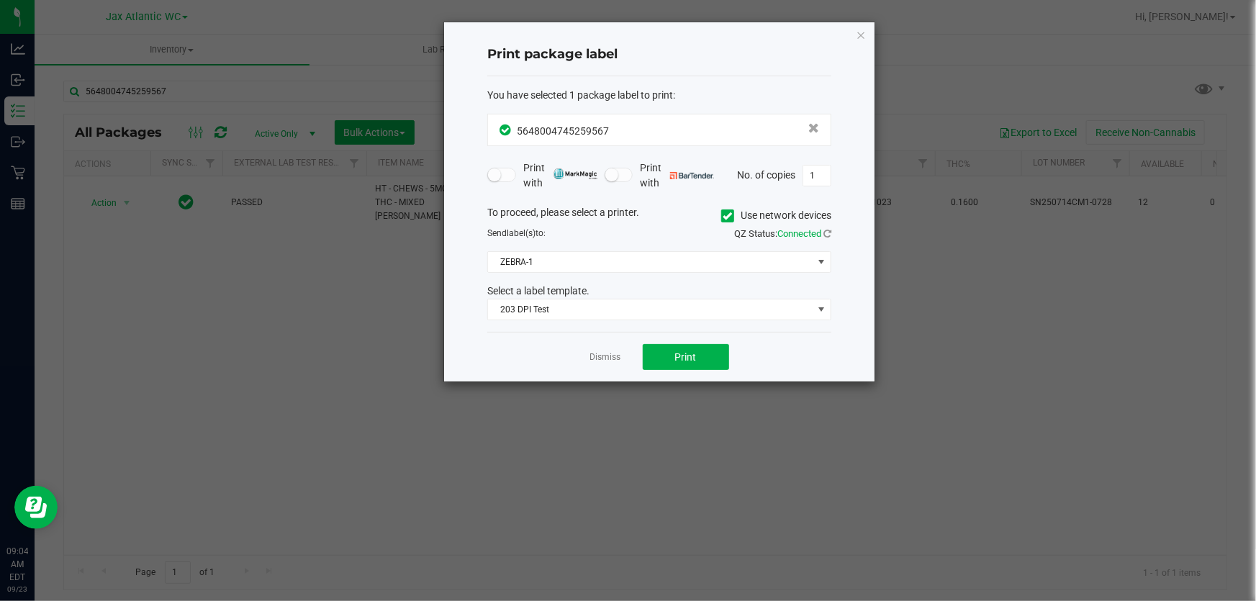
click at [635, 338] on div "Dismiss Print" at bounding box center [659, 357] width 344 height 50
click at [653, 351] on button "Print" at bounding box center [686, 357] width 86 height 26
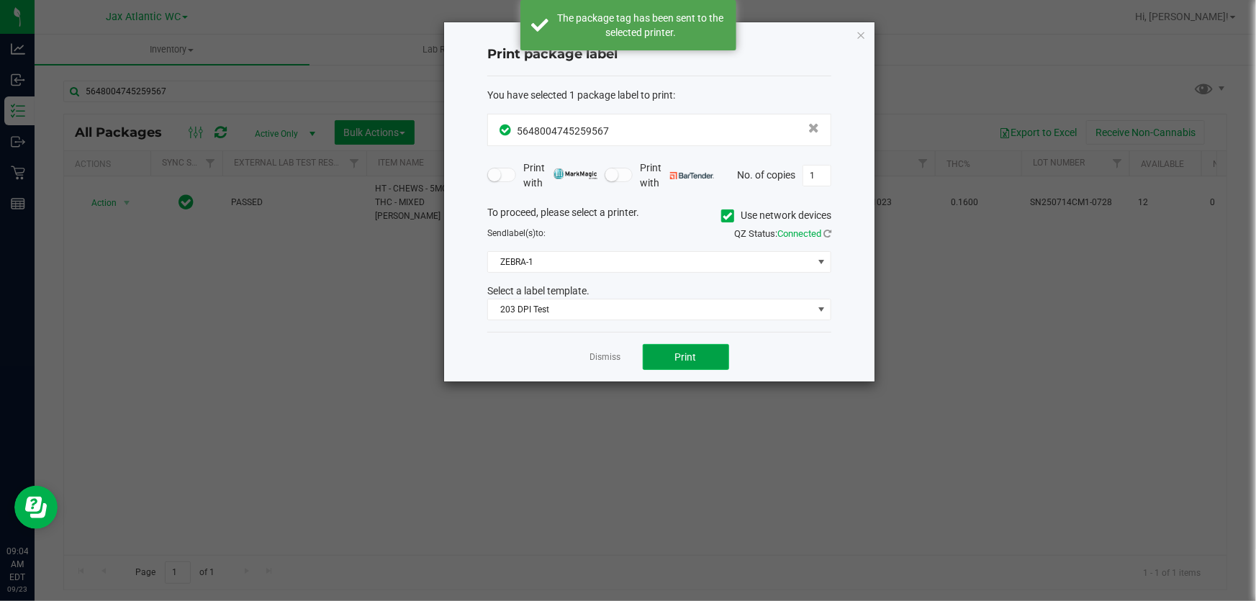
click at [653, 351] on button "Print" at bounding box center [686, 357] width 86 height 26
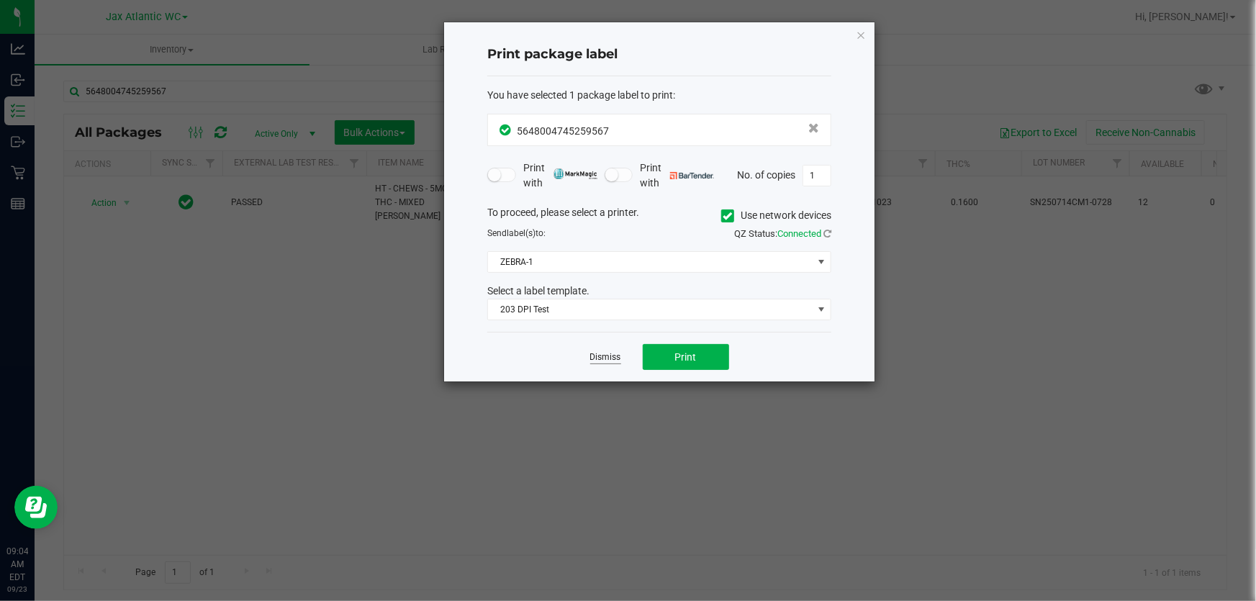
click at [607, 352] on link "Dismiss" at bounding box center [605, 357] width 31 height 12
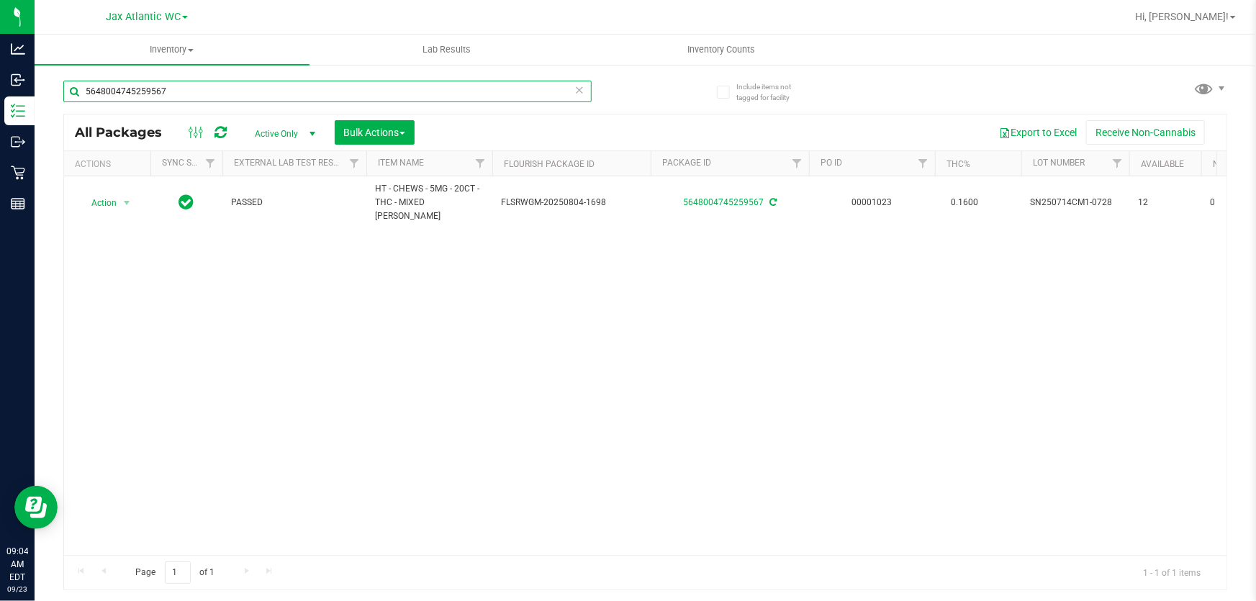
drag, startPoint x: 187, startPoint y: 95, endPoint x: 132, endPoint y: 112, distance: 57.8
click at [0, 91] on div "Analytics Inbound Inventory Outbound Retail Reports 09:04 AM EDT [DATE] 09/23 J…" at bounding box center [628, 300] width 1256 height 601
drag, startPoint x: 265, startPoint y: 89, endPoint x: 196, endPoint y: 106, distance: 71.0
click at [250, 94] on input "64467240561319746446724056131974" at bounding box center [327, 92] width 528 height 22
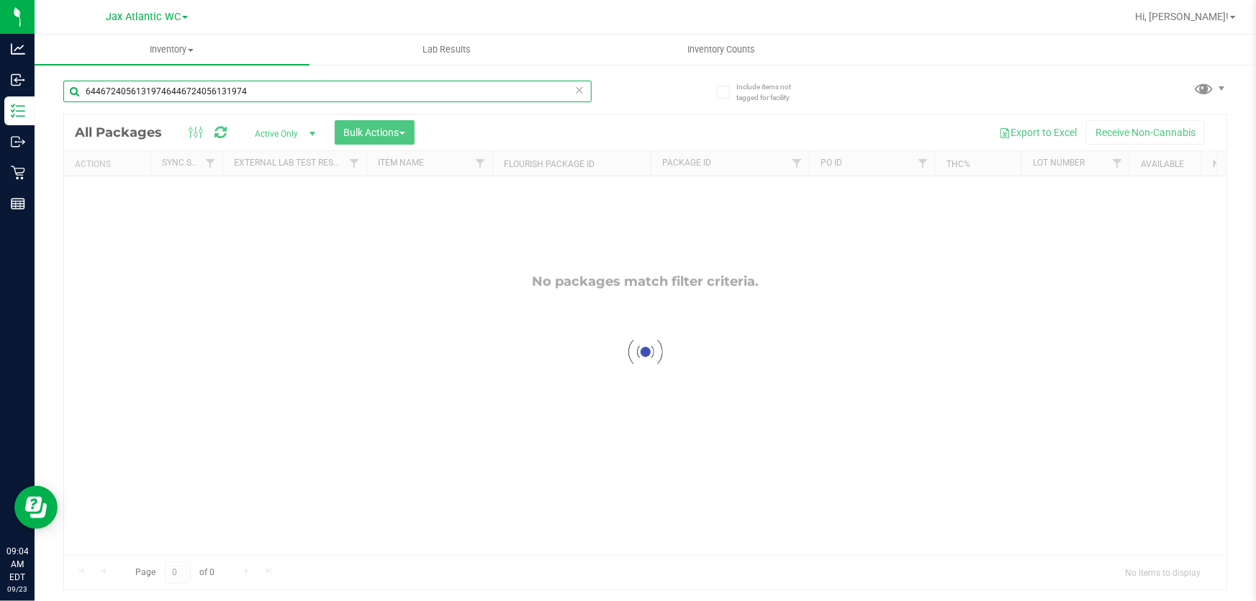
drag, startPoint x: 196, startPoint y: 106, endPoint x: 181, endPoint y: 106, distance: 14.4
click at [178, 107] on div "64467240561319746446724056131974" at bounding box center [327, 97] width 528 height 33
click at [273, 86] on input "64467240561319746446724056131974" at bounding box center [327, 92] width 528 height 22
drag, startPoint x: 272, startPoint y: 86, endPoint x: 163, endPoint y: 104, distance: 110.0
click at [163, 104] on div "64467240561319746446724056131974" at bounding box center [327, 97] width 528 height 33
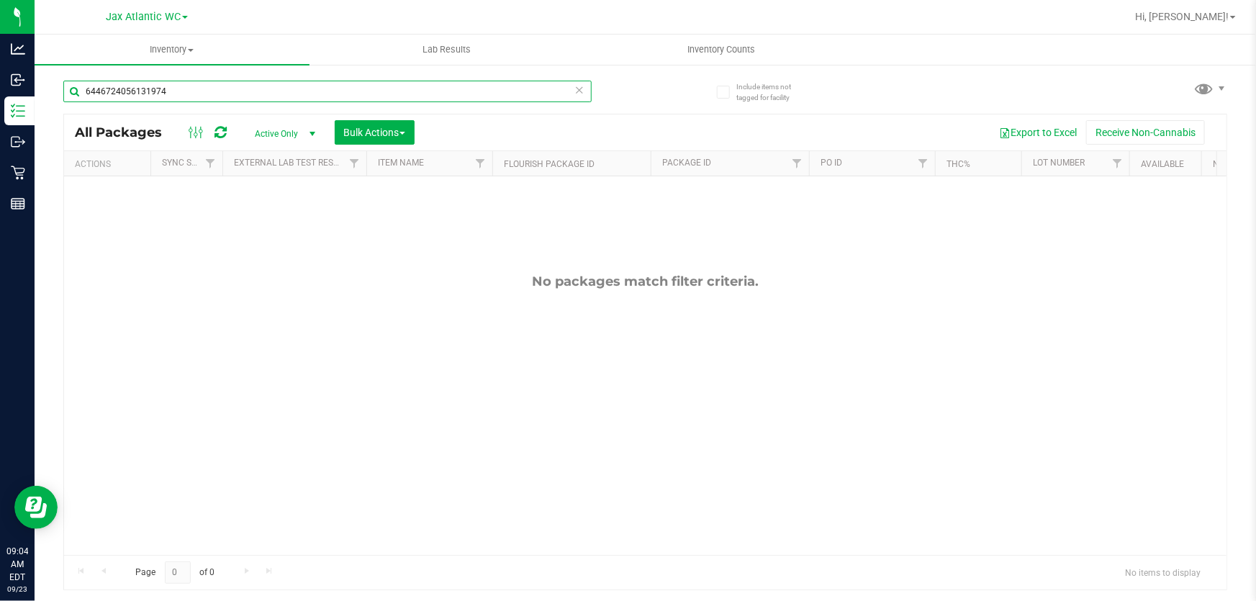
type input "6446724056131974"
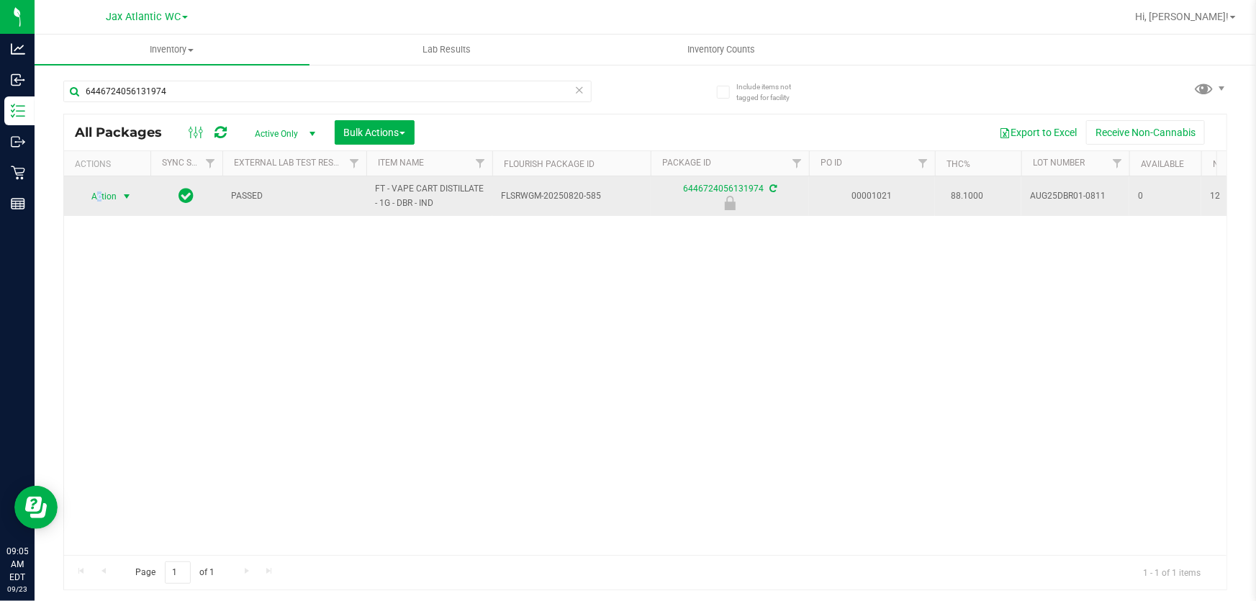
click at [101, 194] on span "Action" at bounding box center [97, 196] width 39 height 20
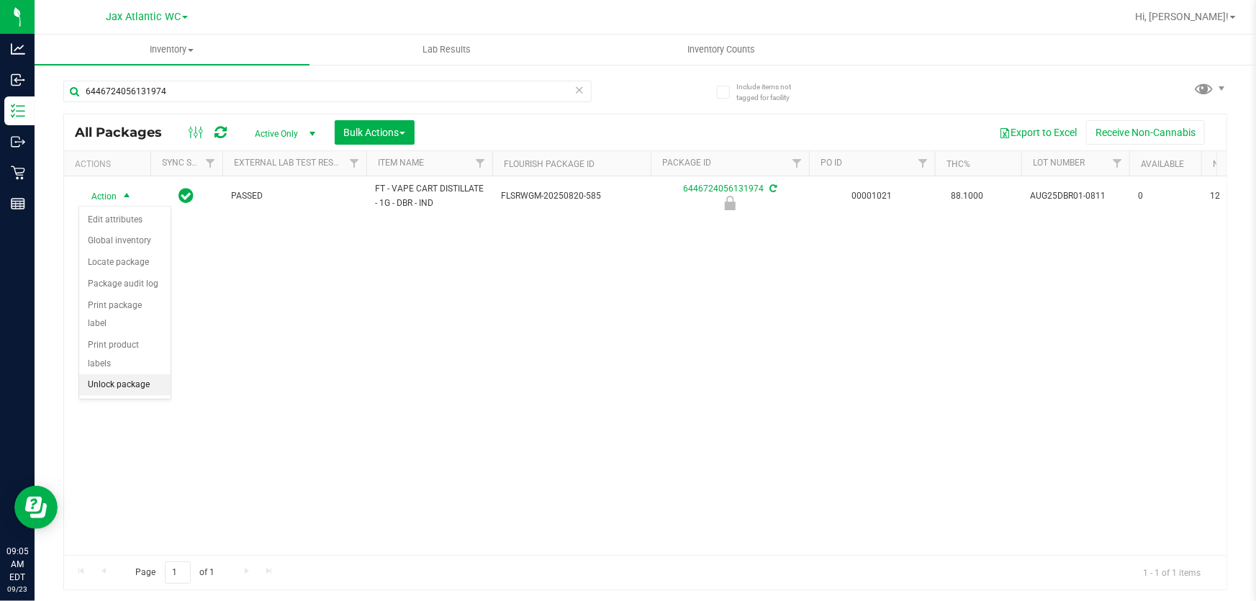
click at [114, 374] on li "Unlock package" at bounding box center [124, 385] width 91 height 22
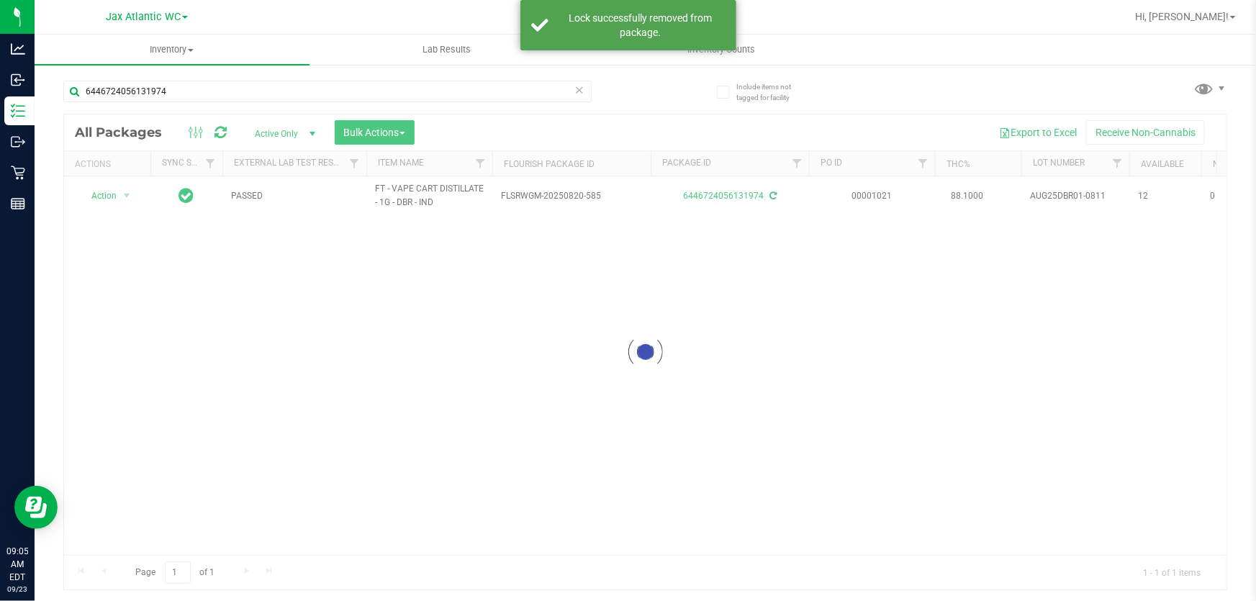
click at [116, 186] on div at bounding box center [645, 351] width 1162 height 475
click at [108, 195] on div at bounding box center [645, 351] width 1162 height 475
click at [106, 195] on div at bounding box center [645, 351] width 1162 height 475
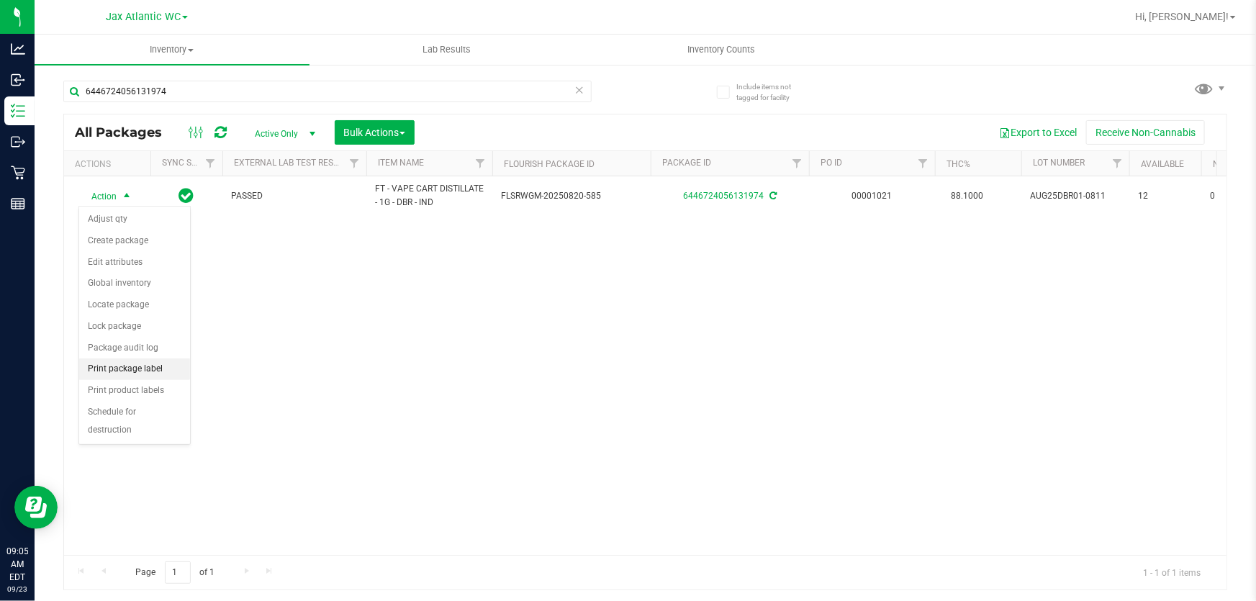
click at [148, 368] on li "Print package label" at bounding box center [134, 369] width 111 height 22
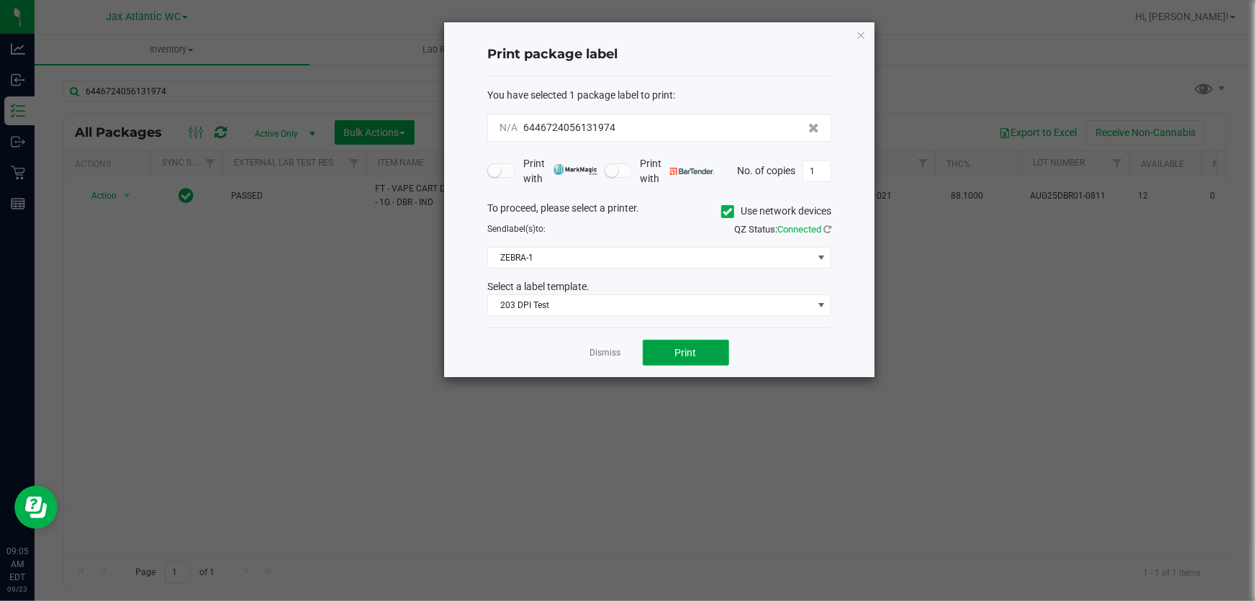
click at [656, 359] on button "Print" at bounding box center [686, 353] width 86 height 26
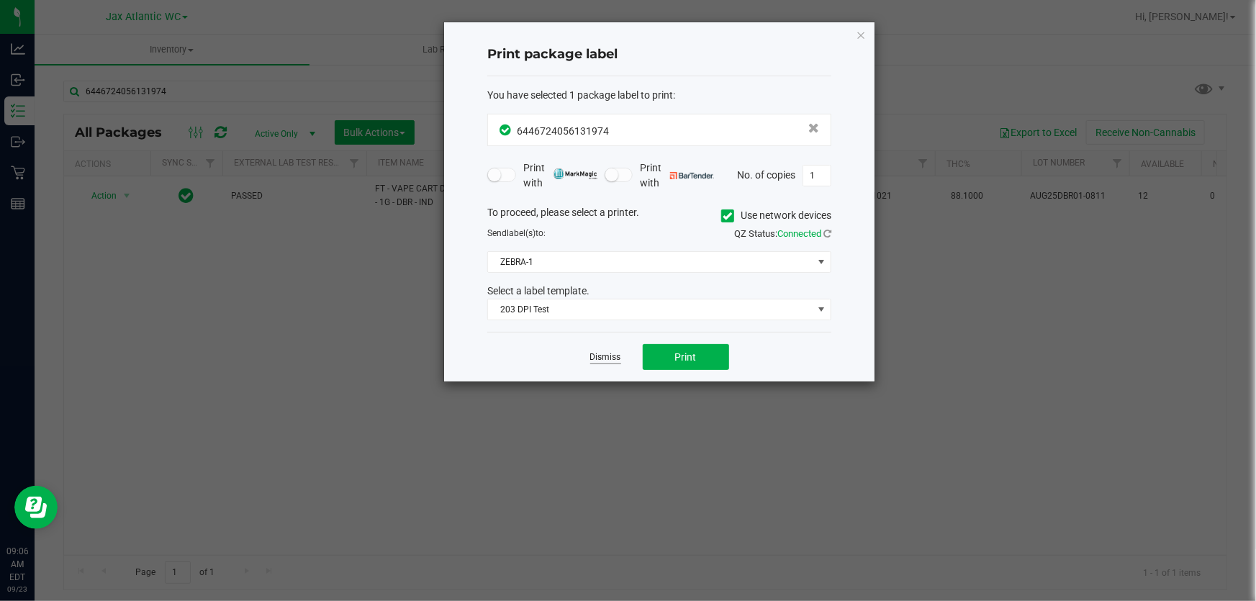
click at [607, 353] on link "Dismiss" at bounding box center [605, 357] width 31 height 12
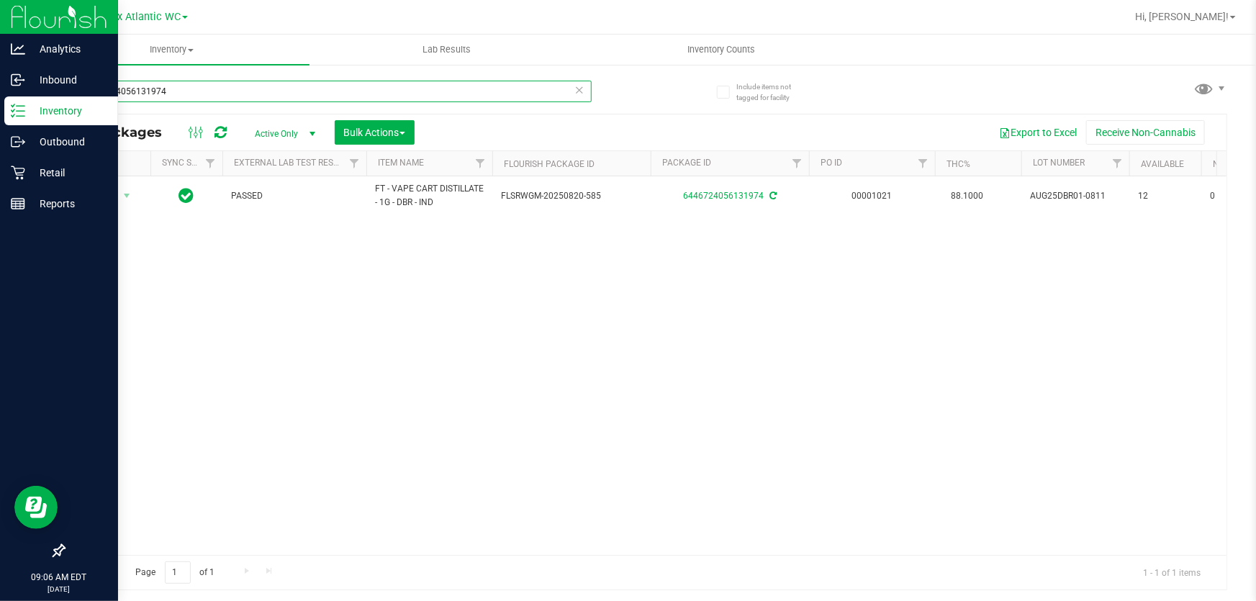
drag, startPoint x: 191, startPoint y: 113, endPoint x: 30, endPoint y: 17, distance: 187.5
click at [0, 23] on div "Analytics Inbound Inventory Outbound Retail Reports 09:06 AM EDT [DATE] 09/23 J…" at bounding box center [628, 300] width 1256 height 601
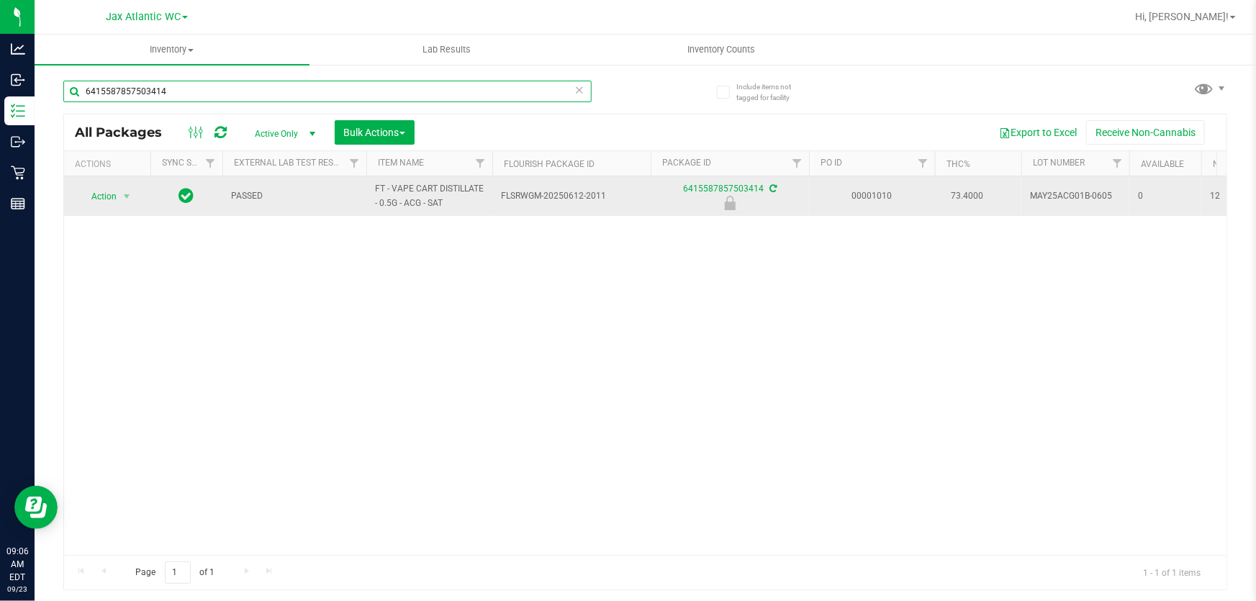
type input "6415587857503414"
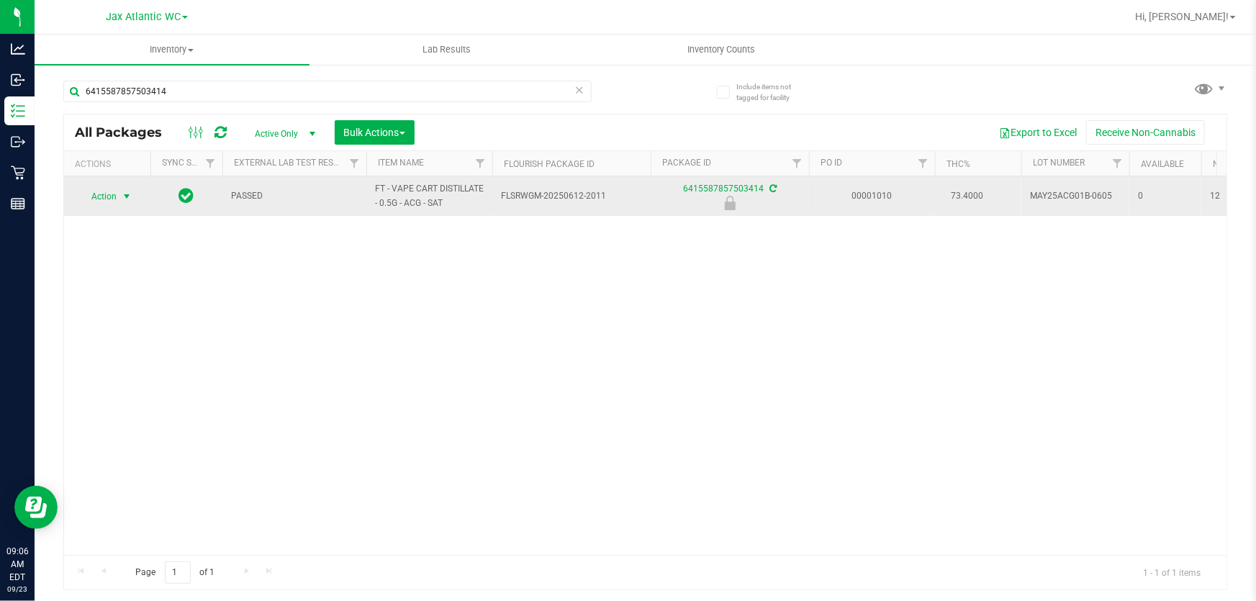
click at [104, 201] on span "Action" at bounding box center [97, 196] width 39 height 20
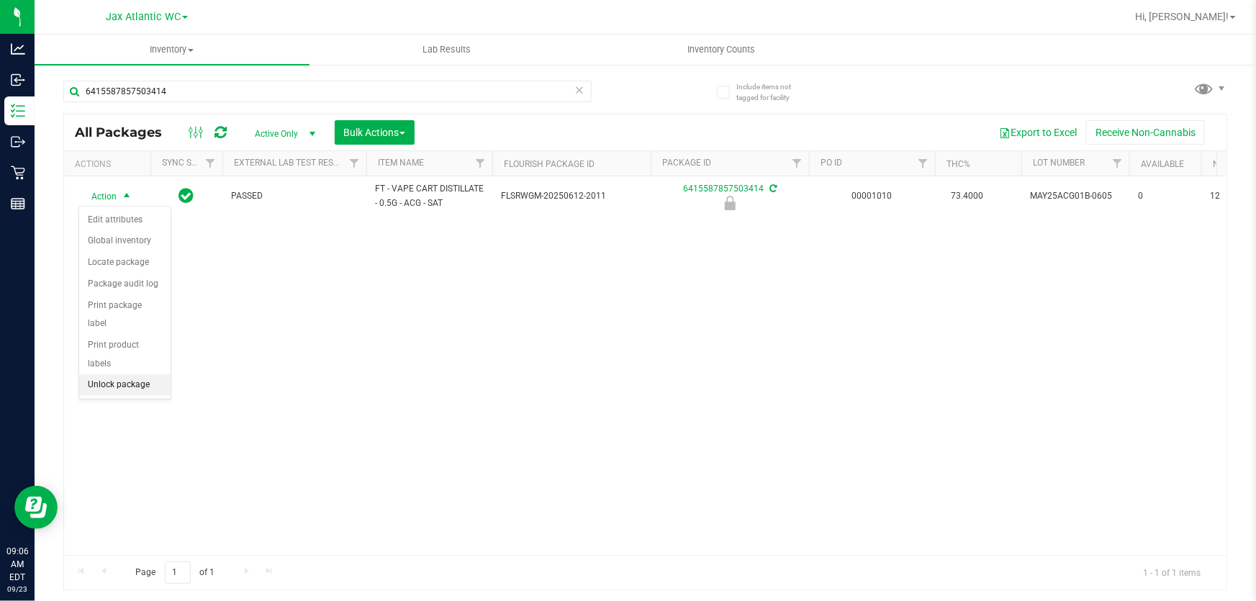
click at [112, 374] on li "Unlock package" at bounding box center [124, 385] width 91 height 22
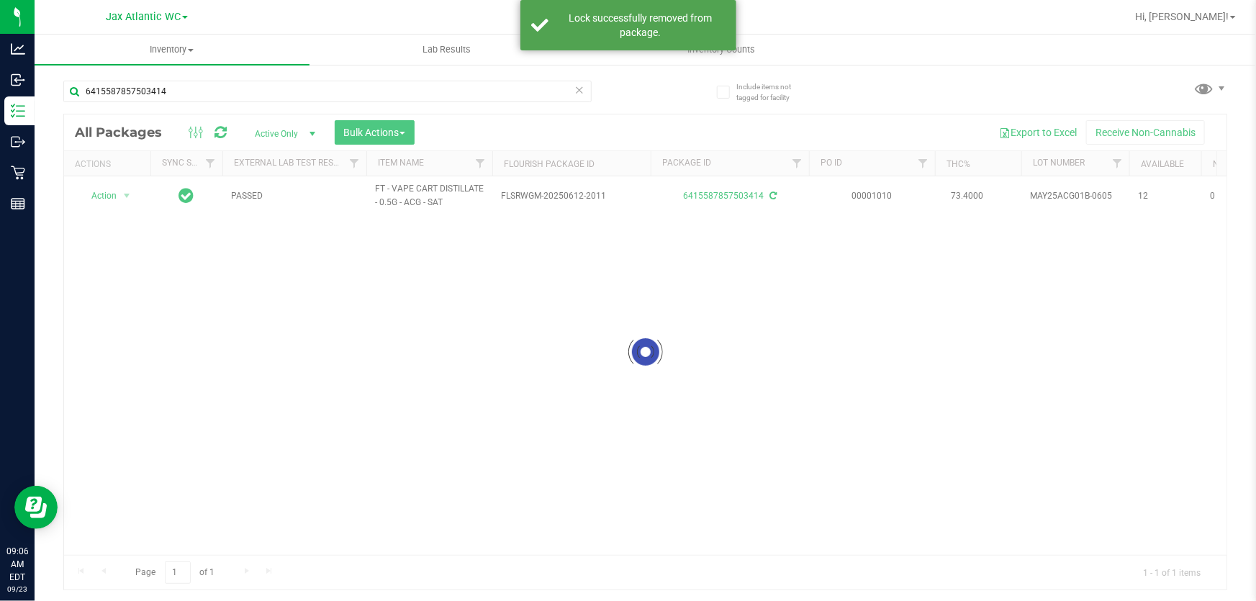
click at [97, 194] on div at bounding box center [645, 351] width 1162 height 475
click at [97, 194] on span "Action" at bounding box center [97, 196] width 39 height 20
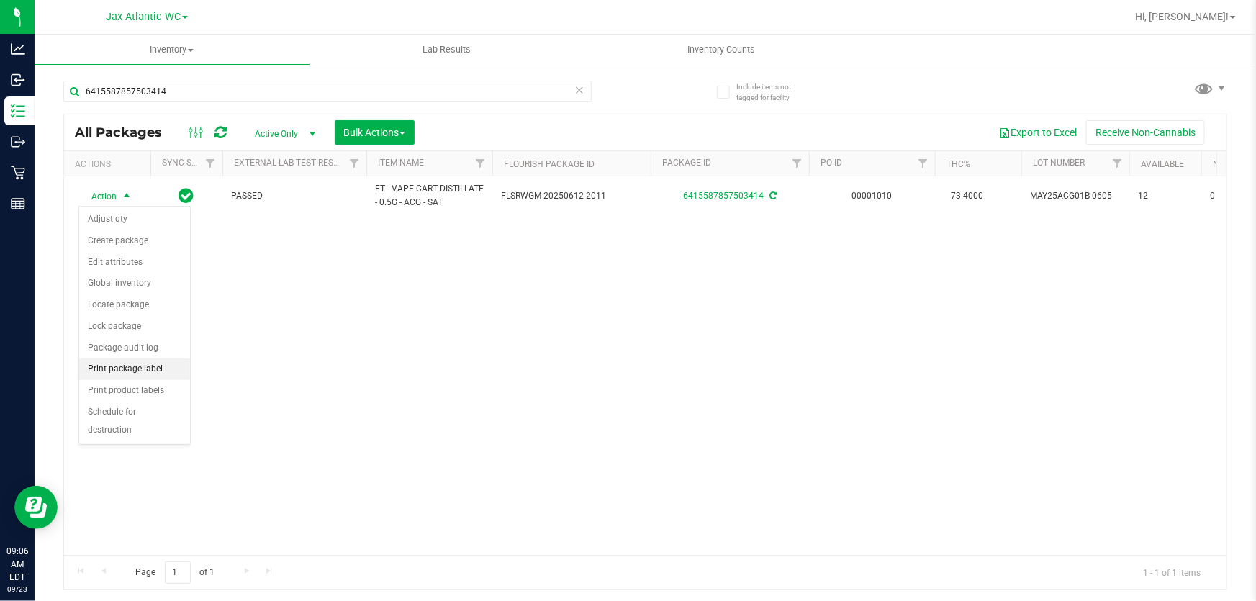
click at [137, 372] on li "Print package label" at bounding box center [134, 369] width 111 height 22
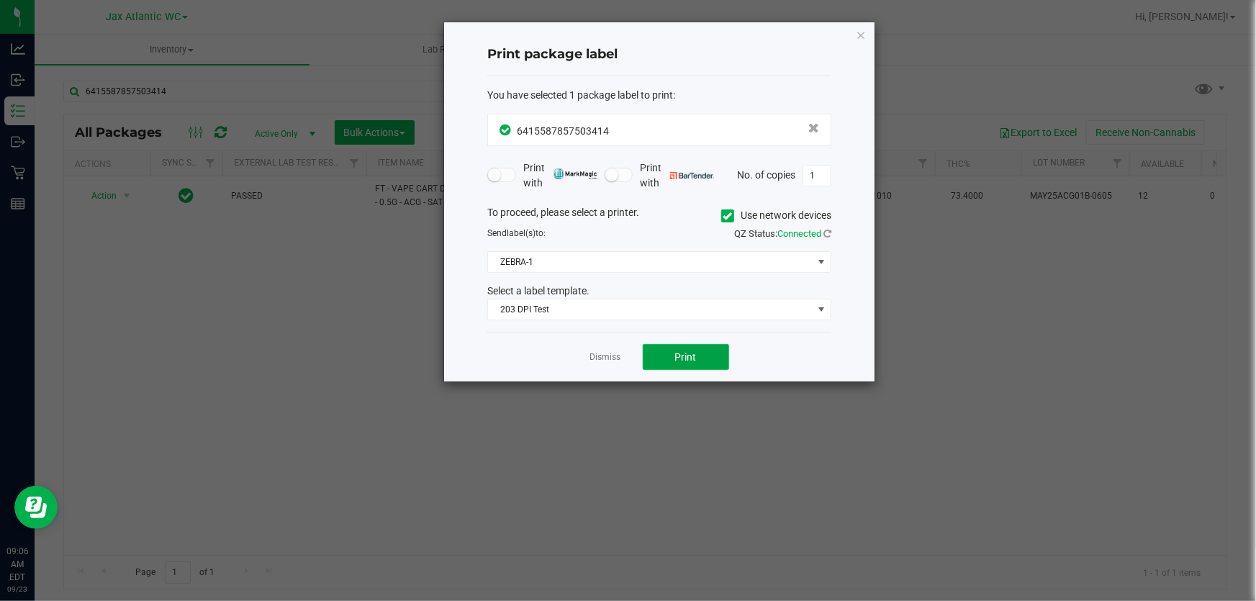
click at [696, 348] on button "Print" at bounding box center [686, 357] width 86 height 26
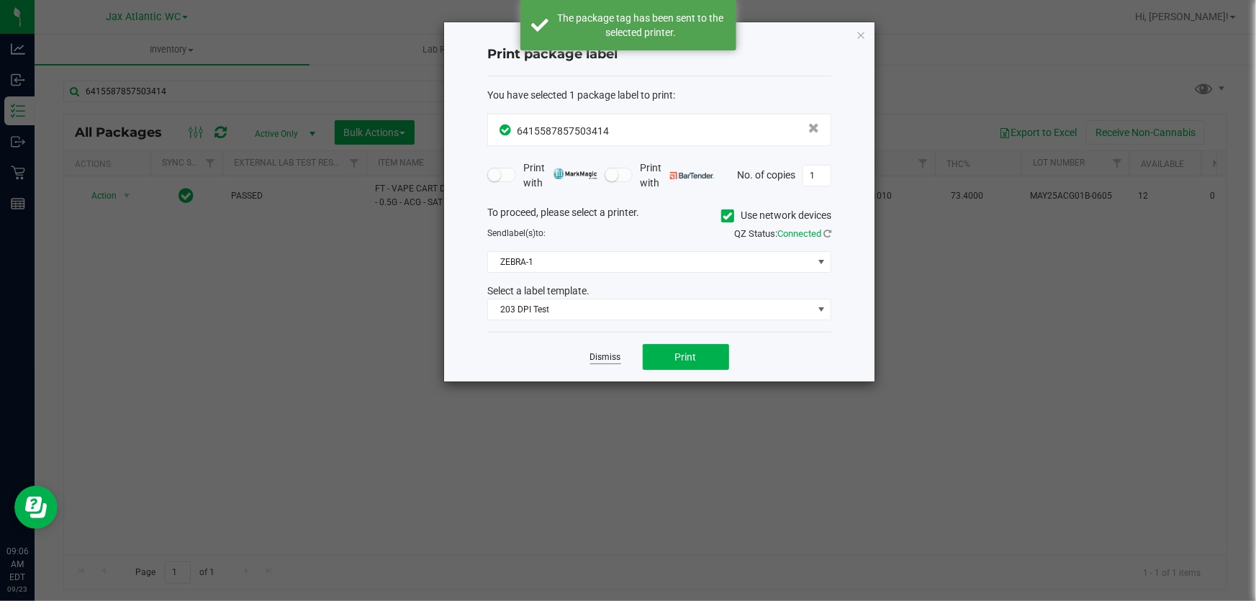
click at [605, 358] on link "Dismiss" at bounding box center [605, 357] width 31 height 12
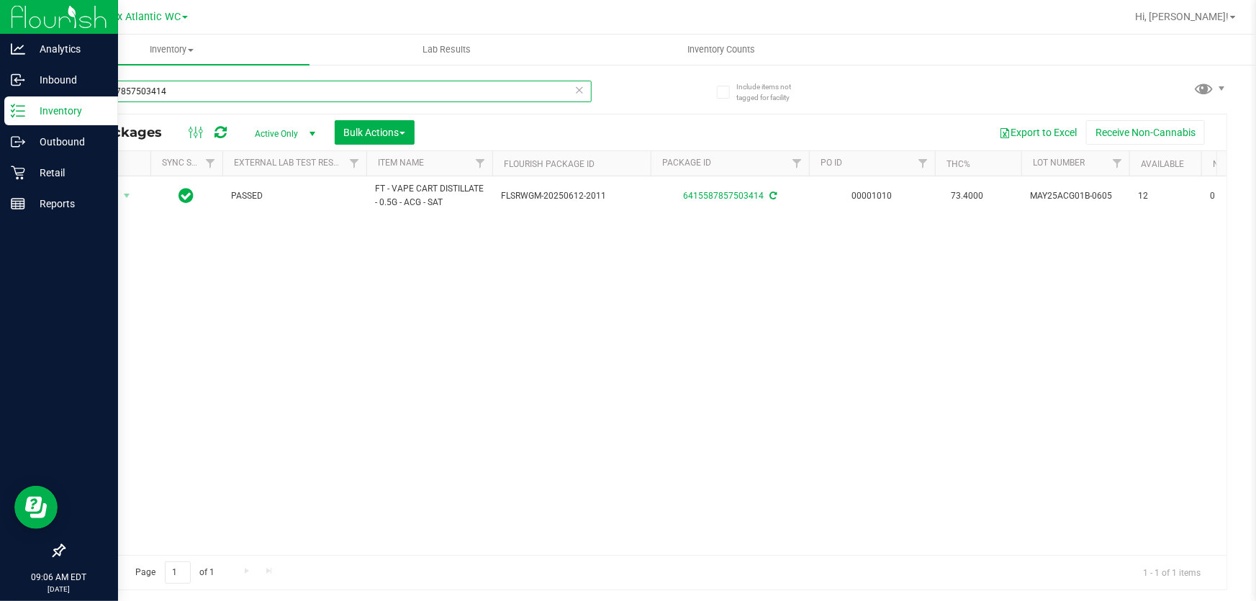
drag, startPoint x: 191, startPoint y: 85, endPoint x: 1, endPoint y: 105, distance: 190.3
click at [0, 105] on div "Analytics Inbound Inventory Outbound Retail Reports 09:06 AM EDT [DATE] 09/23 J…" at bounding box center [628, 300] width 1256 height 601
